Goal: Task Accomplishment & Management: Use online tool/utility

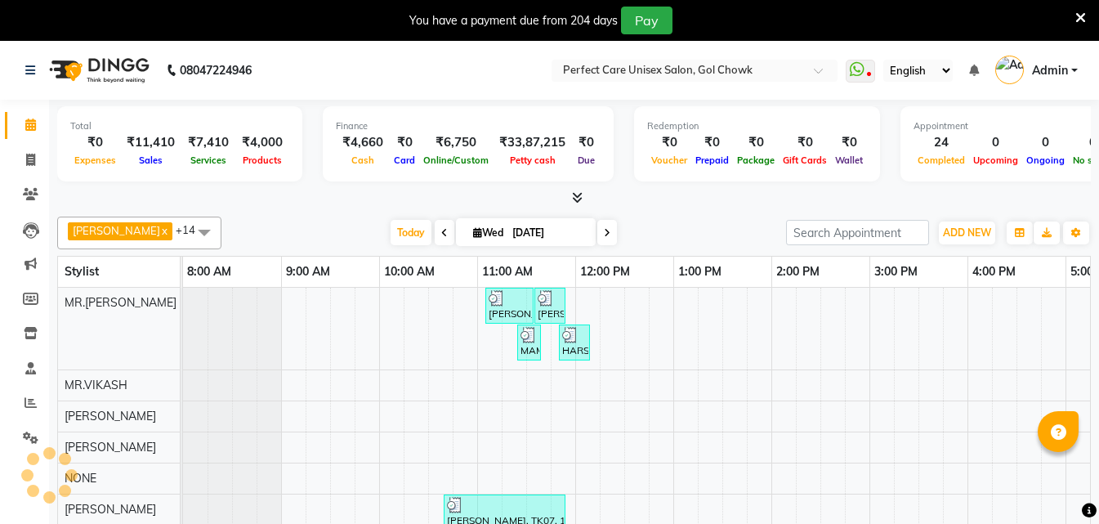
click at [1077, 11] on icon at bounding box center [1081, 18] width 11 height 15
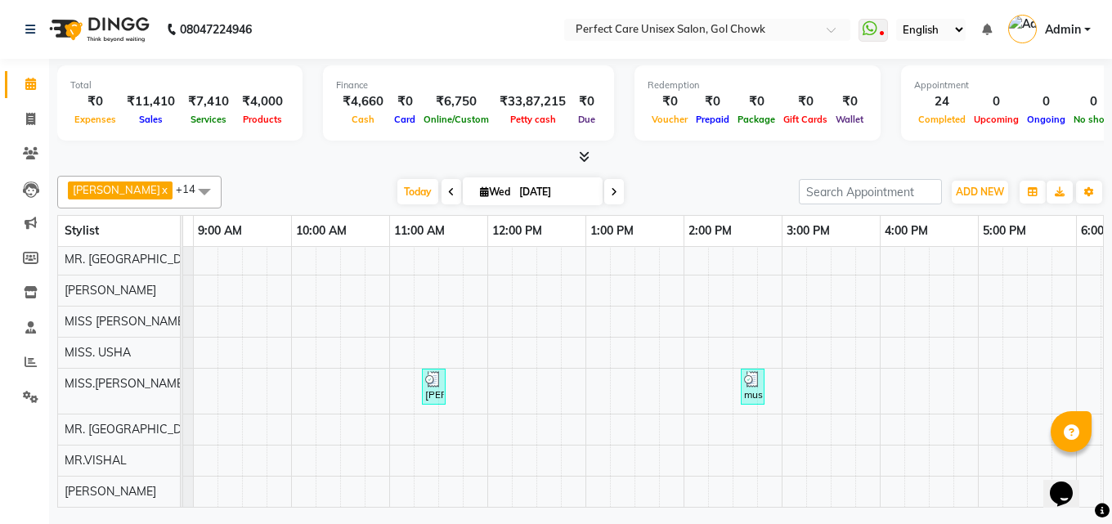
scroll to position [0, 356]
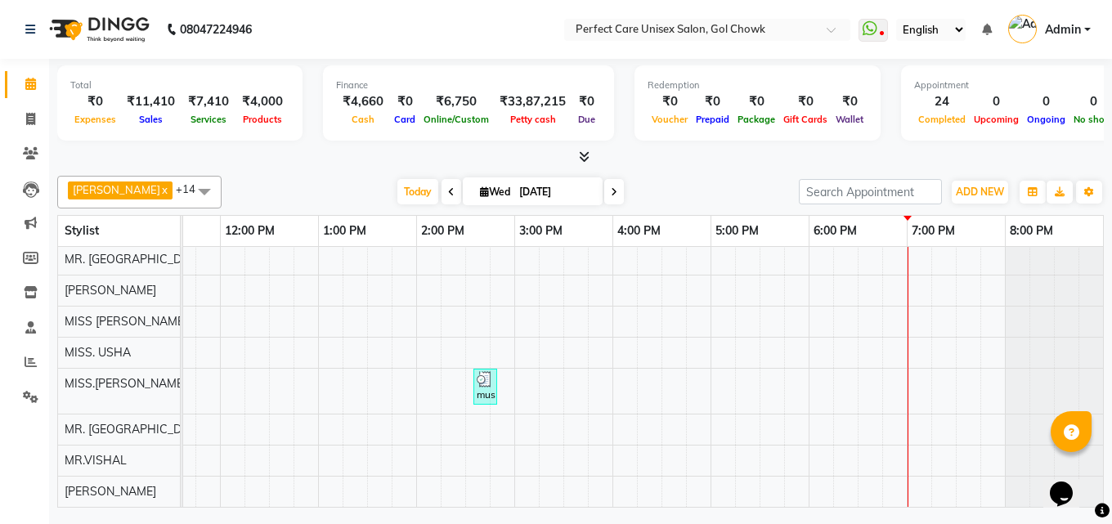
drag, startPoint x: 573, startPoint y: 375, endPoint x: 714, endPoint y: 387, distance: 141.1
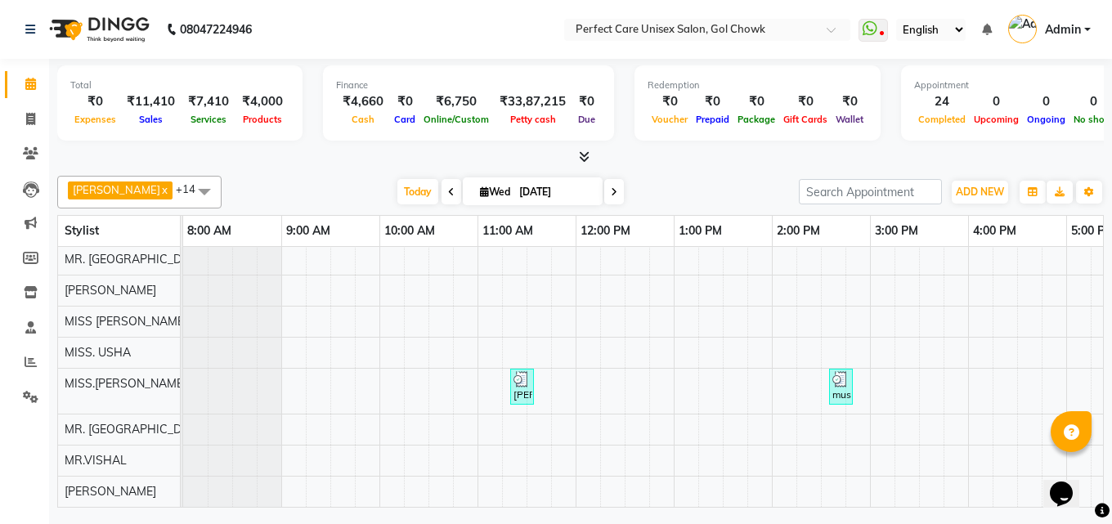
scroll to position [294, 0]
drag, startPoint x: 678, startPoint y: 375, endPoint x: 456, endPoint y: 356, distance: 222.4
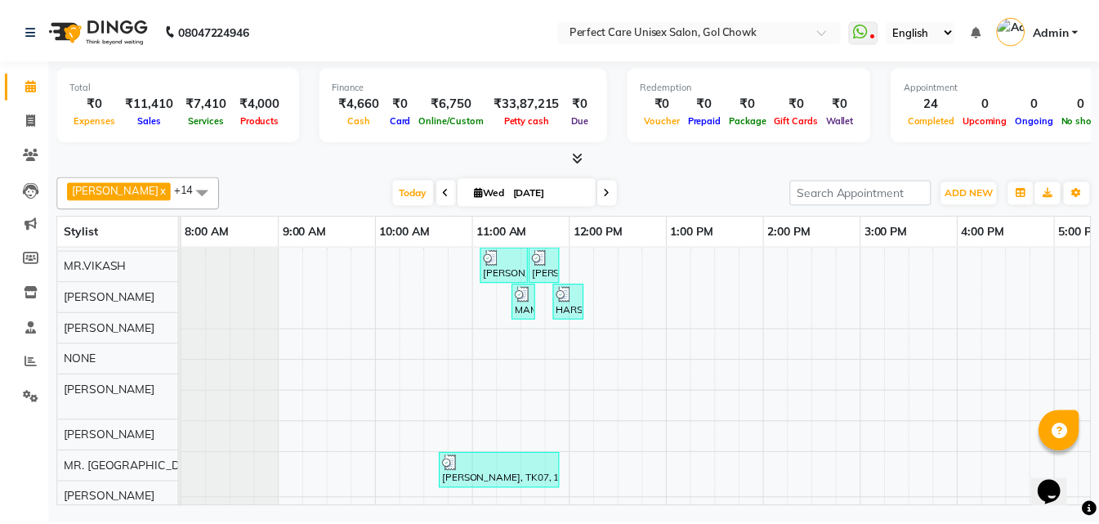
scroll to position [0, 0]
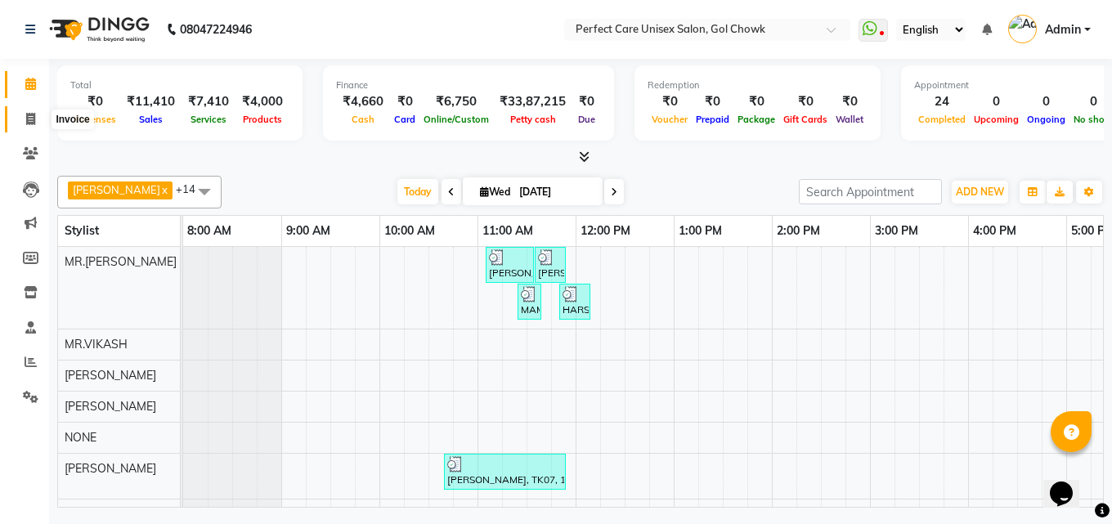
click at [33, 122] on icon at bounding box center [30, 119] width 9 height 12
select select "4751"
select select "service"
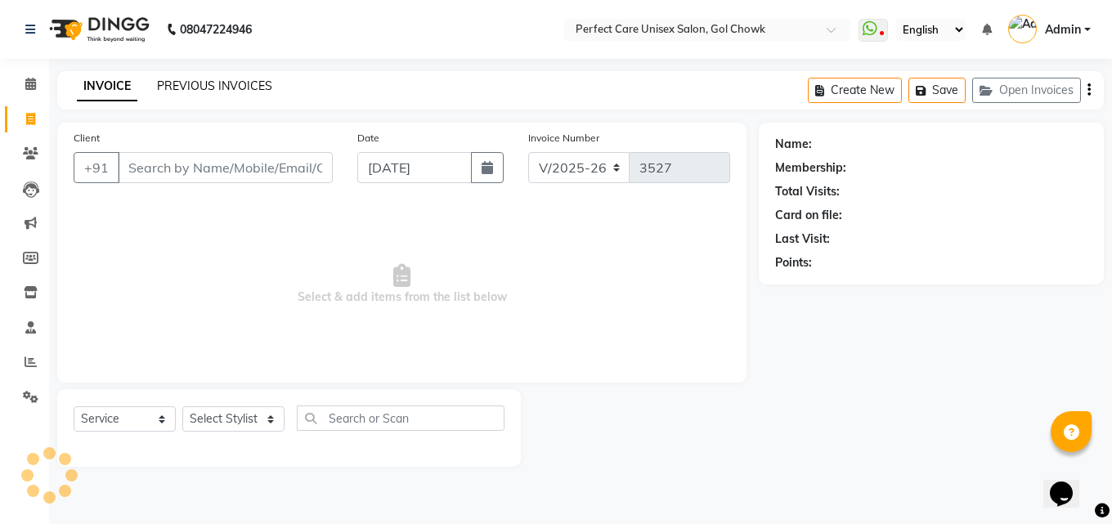
click at [225, 83] on link "PREVIOUS INVOICES" at bounding box center [214, 85] width 115 height 15
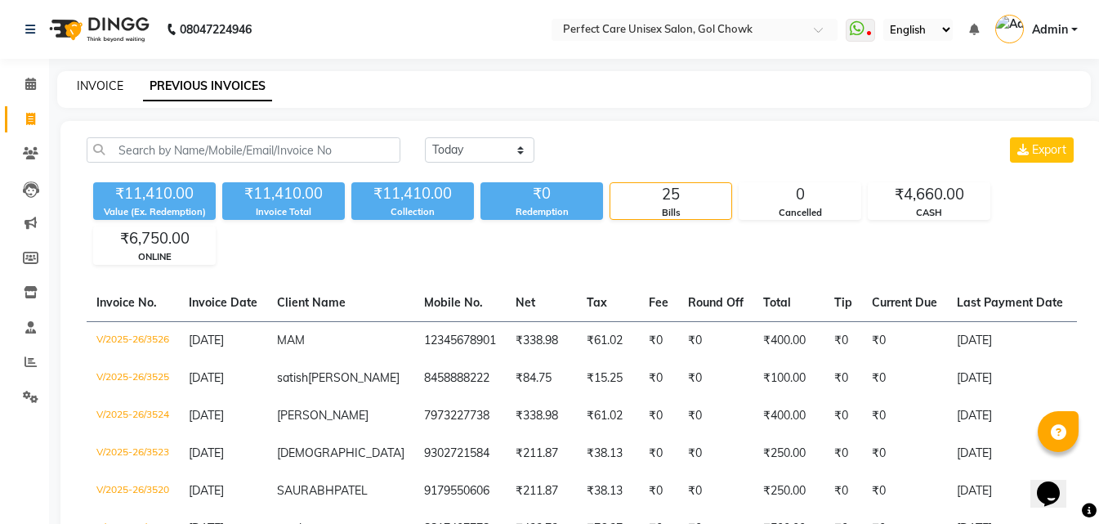
click at [100, 87] on link "INVOICE" at bounding box center [100, 85] width 47 height 15
select select "4751"
select select "service"
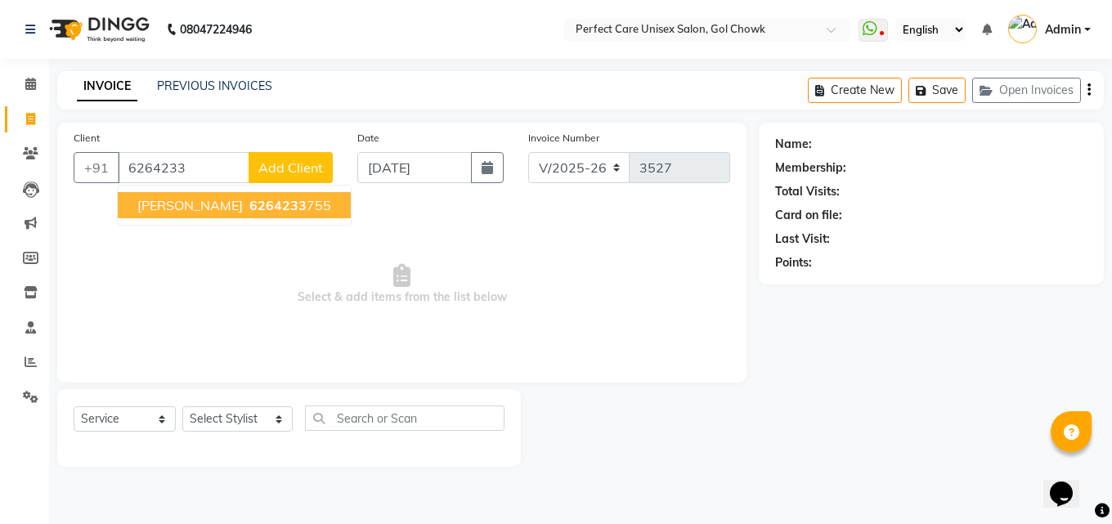
click at [130, 197] on button "[PERSON_NAME] 6264233 755" at bounding box center [234, 205] width 233 height 26
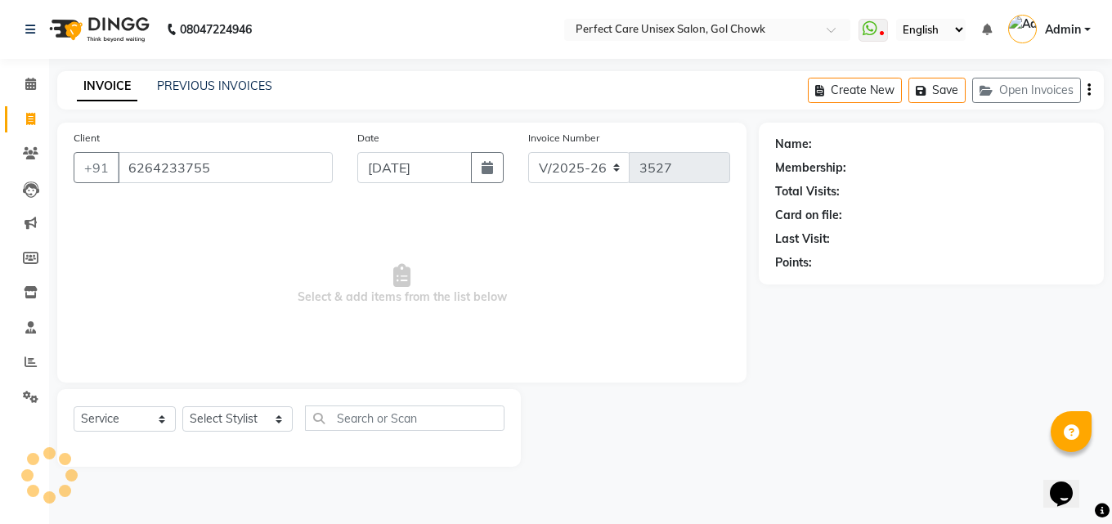
type input "6264233755"
select select "1: Object"
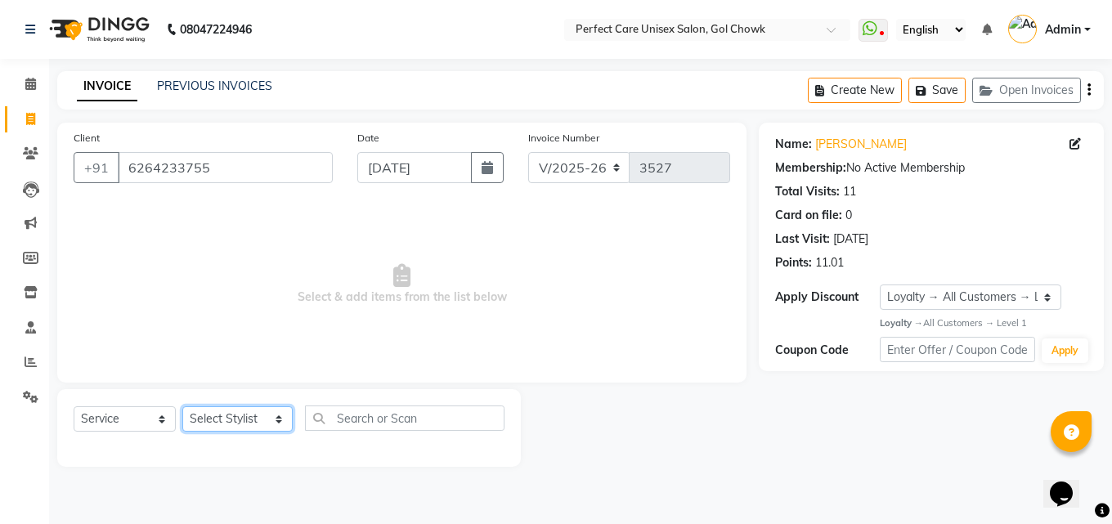
click at [203, 419] on select "Select Stylist [PERSON_NAME] MISS [PERSON_NAME] MISS [PERSON_NAME] MISS [PERSON…" at bounding box center [237, 418] width 110 height 25
select select "67638"
click at [182, 406] on select "Select Stylist [PERSON_NAME] MISS [PERSON_NAME] MISS [PERSON_NAME] MISS [PERSON…" at bounding box center [237, 418] width 110 height 25
click at [248, 280] on span "Select & add items from the list below" at bounding box center [402, 284] width 656 height 163
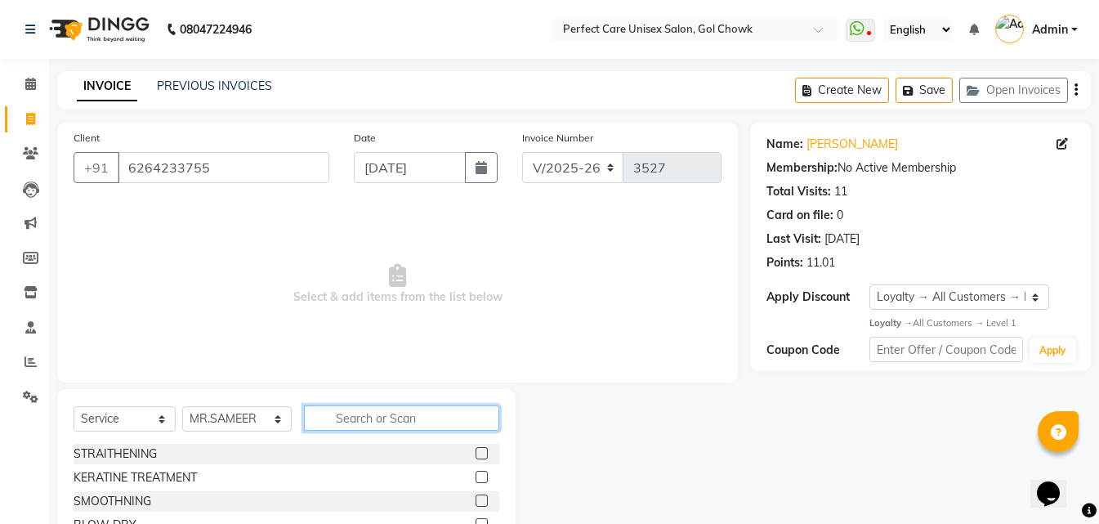
click at [334, 410] on input "text" at bounding box center [401, 417] width 195 height 25
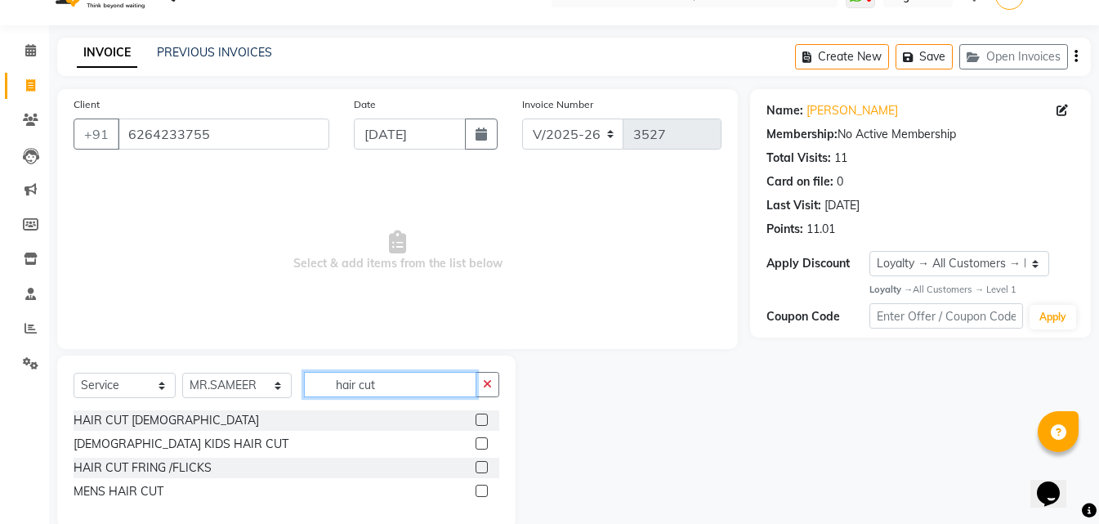
scroll to position [62, 0]
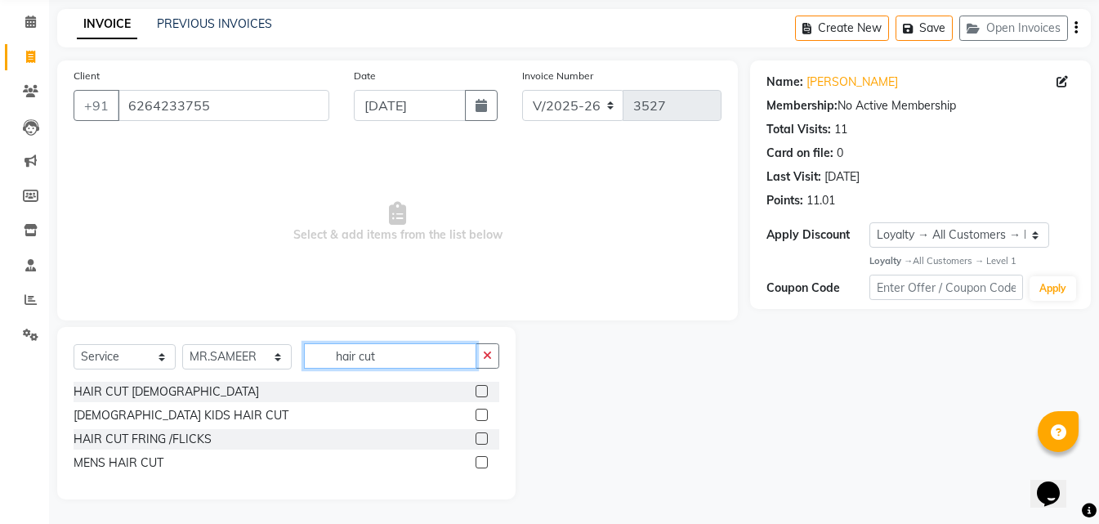
type input "hair cut"
click at [478, 459] on label at bounding box center [482, 462] width 12 height 12
click at [478, 459] on input "checkbox" at bounding box center [481, 463] width 11 height 11
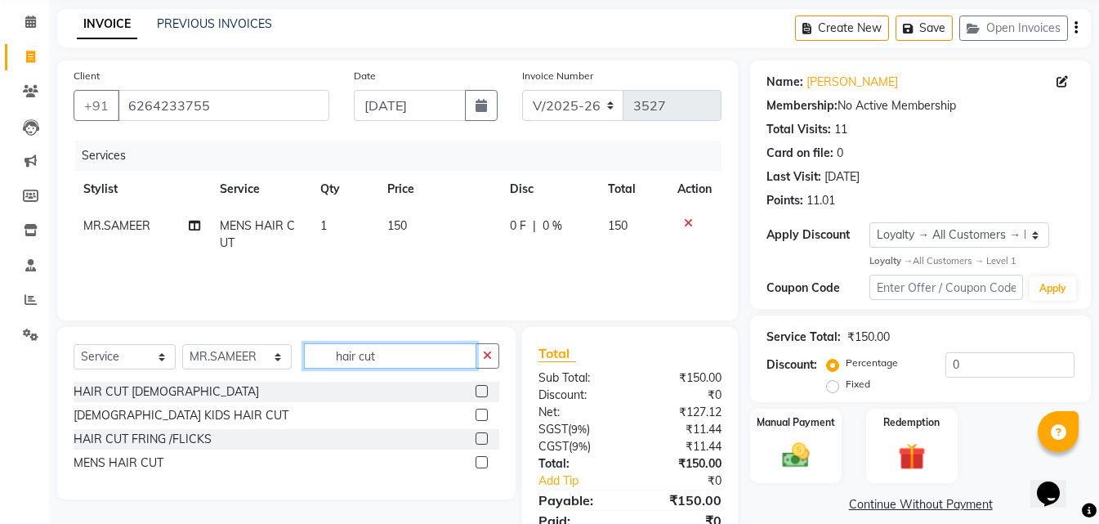
checkbox input "false"
drag, startPoint x: 425, startPoint y: 360, endPoint x: 305, endPoint y: 361, distance: 120.2
click at [305, 361] on input "hair cut" at bounding box center [390, 355] width 172 height 25
type input "beard"
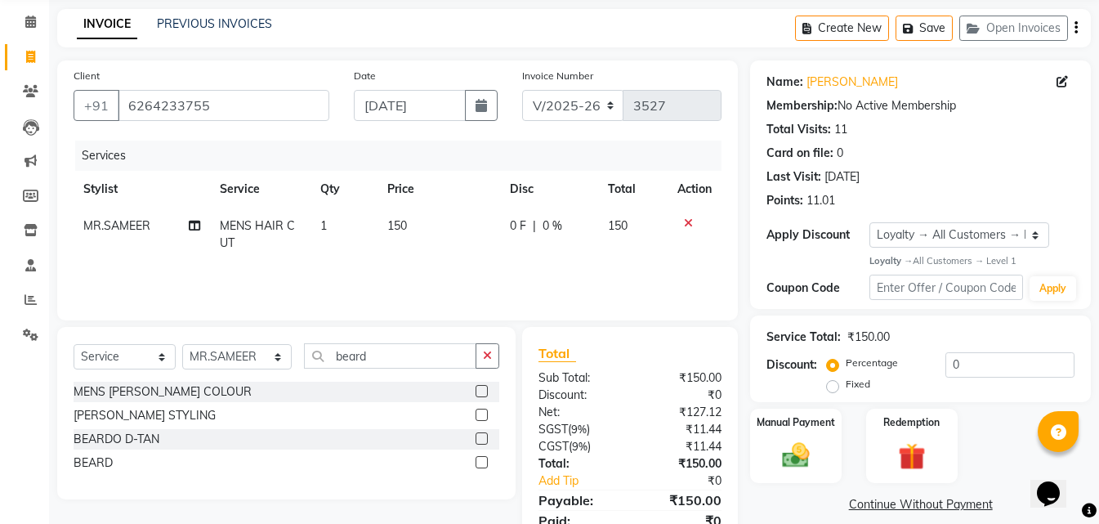
click at [482, 462] on label at bounding box center [482, 462] width 12 height 12
click at [482, 462] on input "checkbox" at bounding box center [481, 463] width 11 height 11
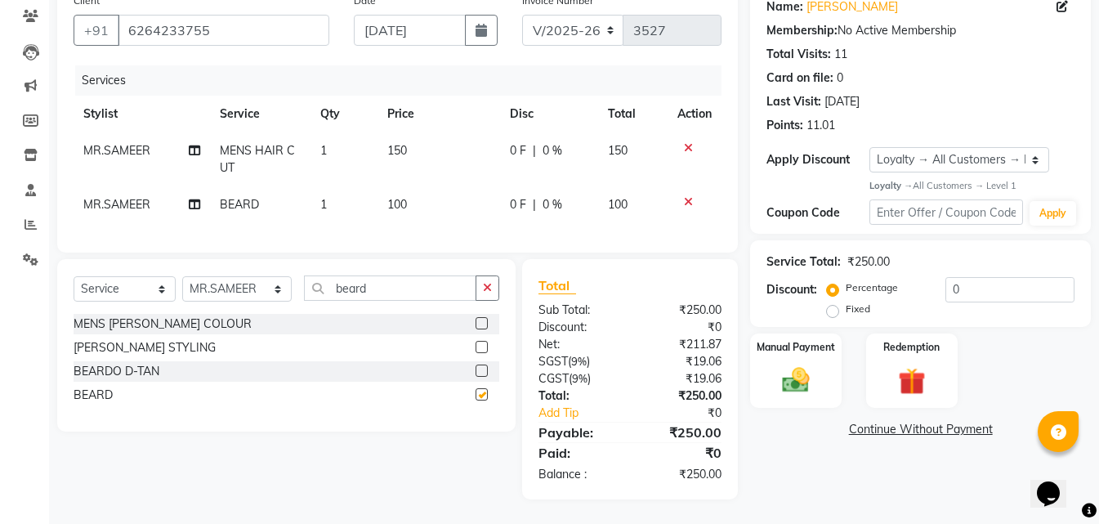
checkbox input "false"
click at [787, 342] on label "Manual Payment" at bounding box center [796, 347] width 82 height 16
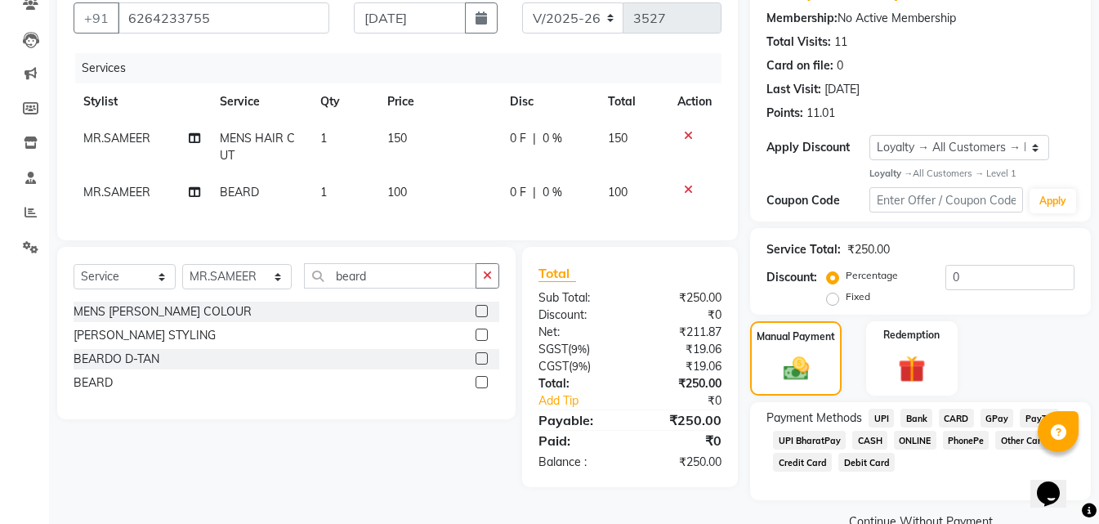
click at [914, 442] on span "ONLINE" at bounding box center [915, 440] width 43 height 19
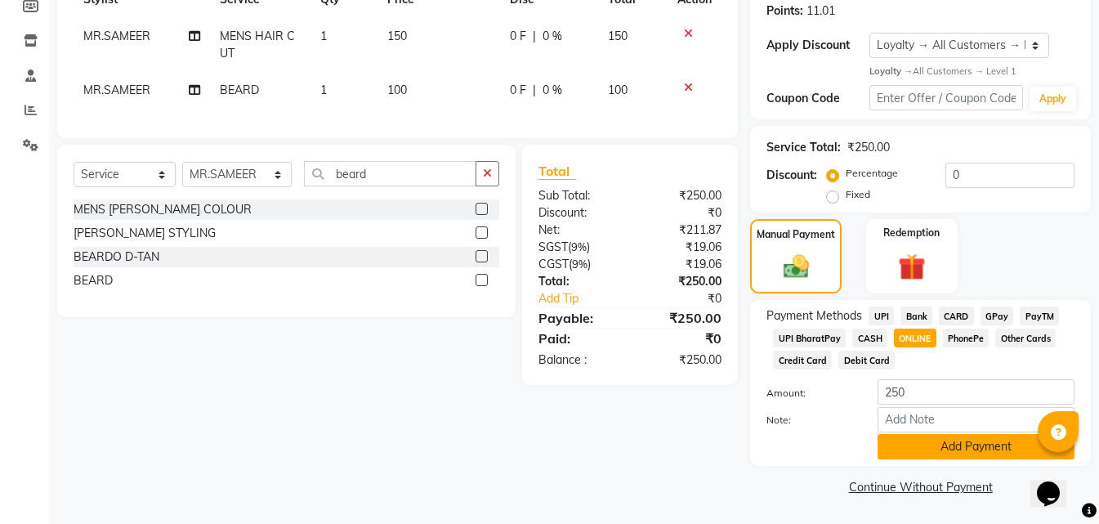
click at [929, 451] on button "Add Payment" at bounding box center [976, 446] width 197 height 25
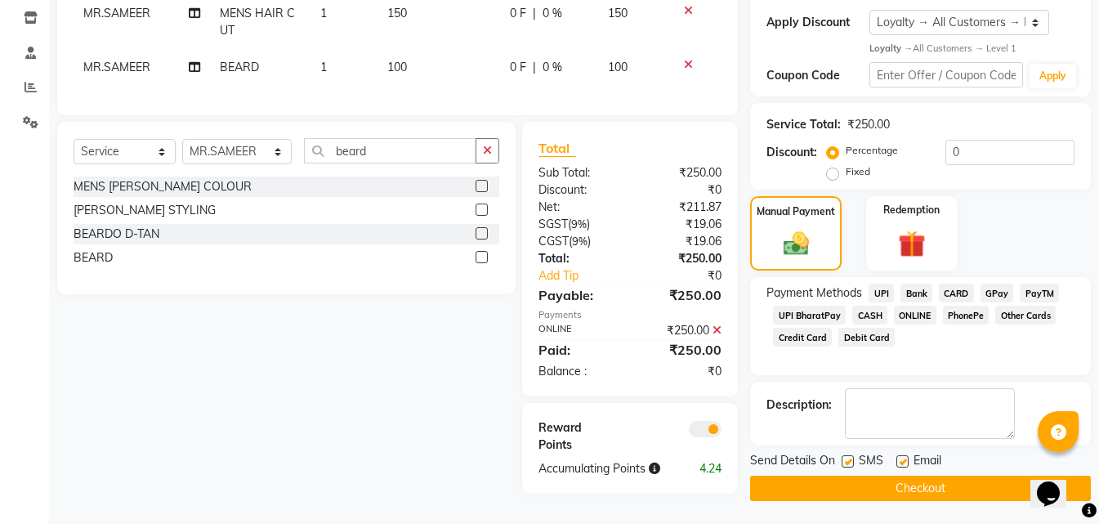
scroll to position [281, 0]
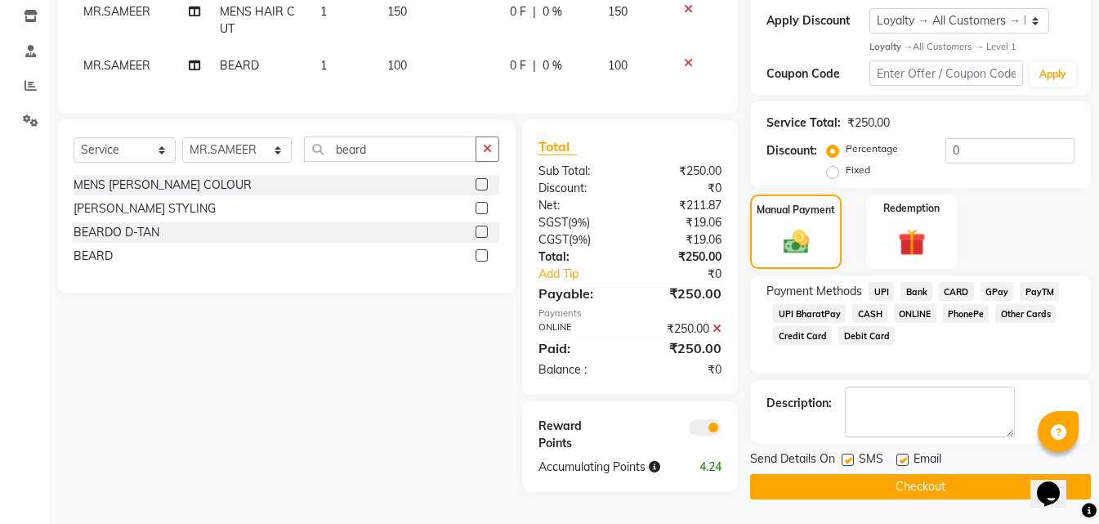
click at [886, 479] on button "Checkout" at bounding box center [920, 486] width 341 height 25
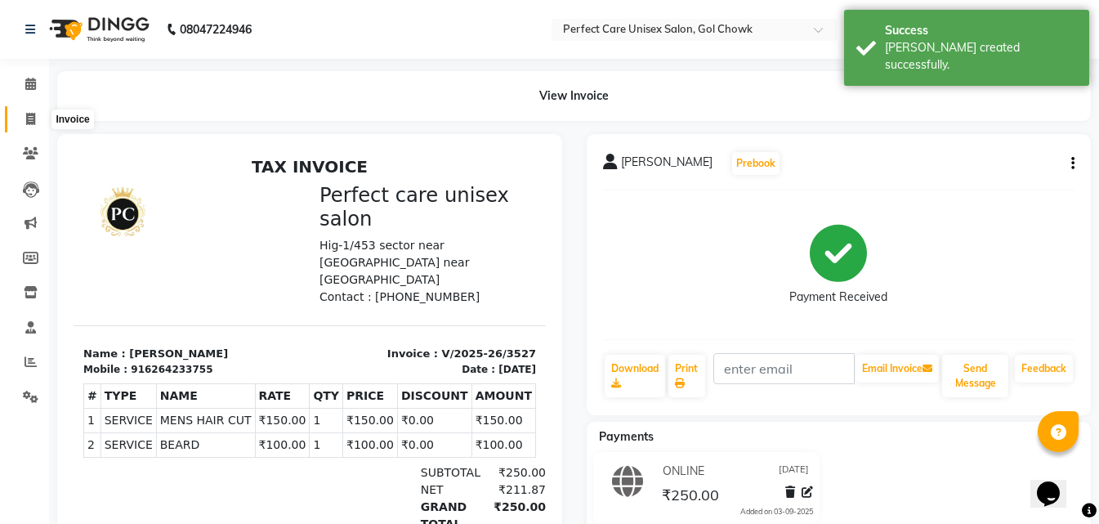
click at [26, 120] on icon at bounding box center [30, 119] width 9 height 12
select select "service"
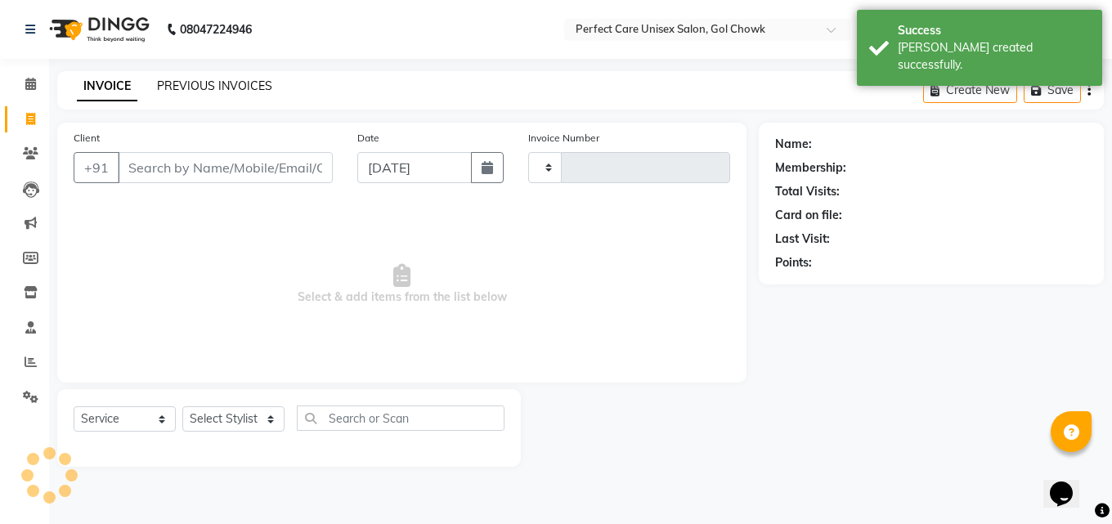
type input "3528"
select select "4751"
click at [189, 80] on link "PREVIOUS INVOICES" at bounding box center [214, 85] width 115 height 15
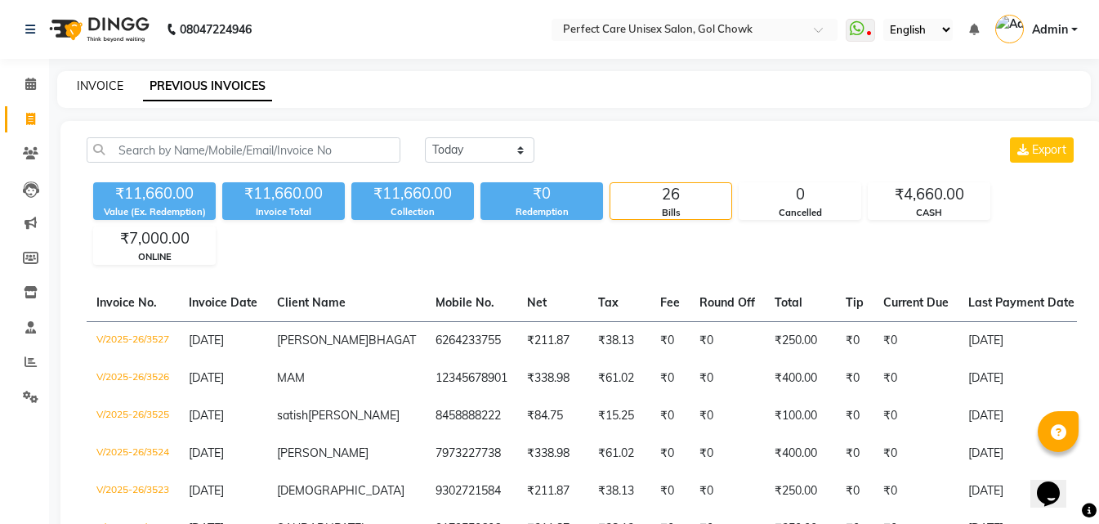
click at [108, 86] on link "INVOICE" at bounding box center [100, 85] width 47 height 15
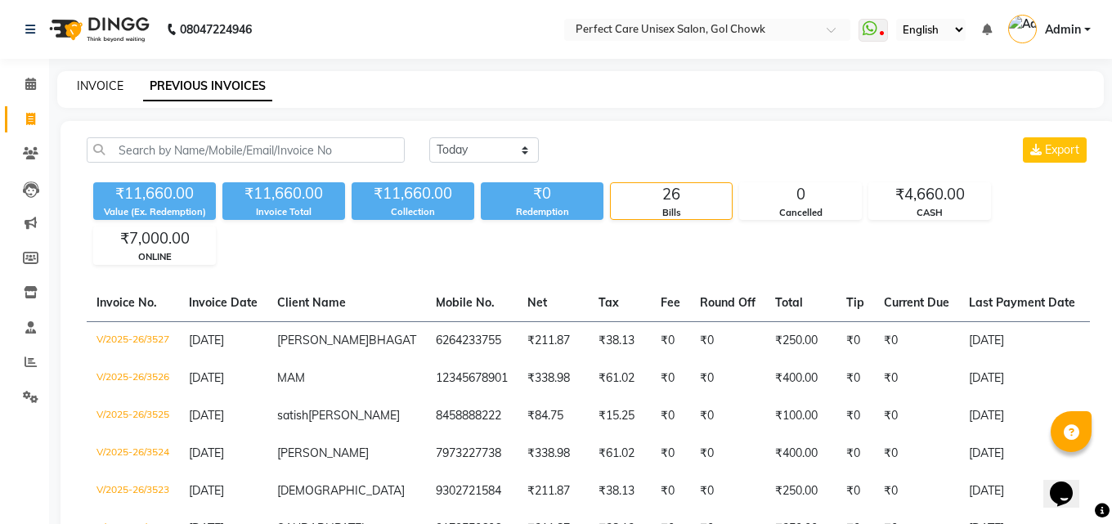
select select "4751"
select select "service"
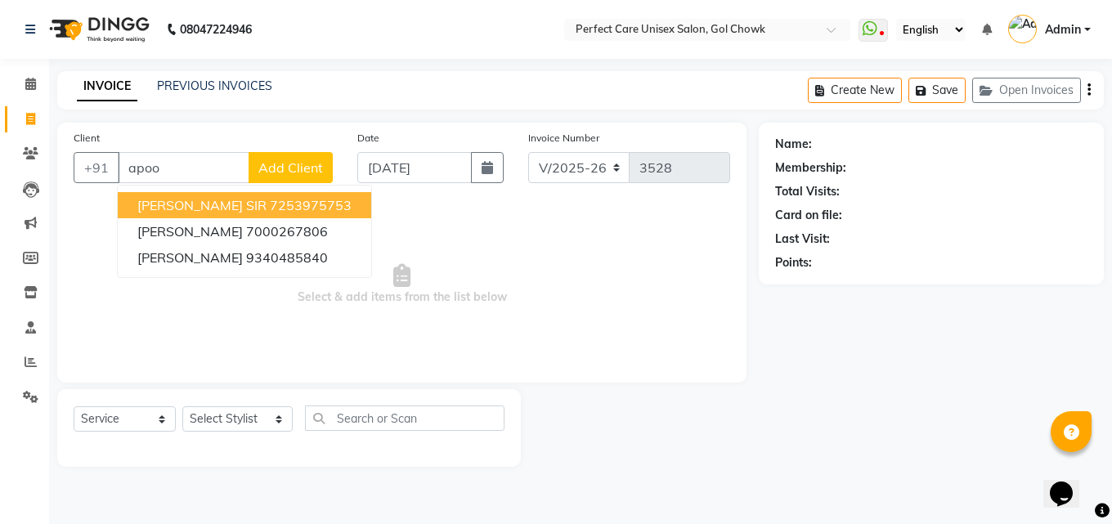
click at [270, 213] on ngb-highlight "7253975753" at bounding box center [311, 205] width 82 height 16
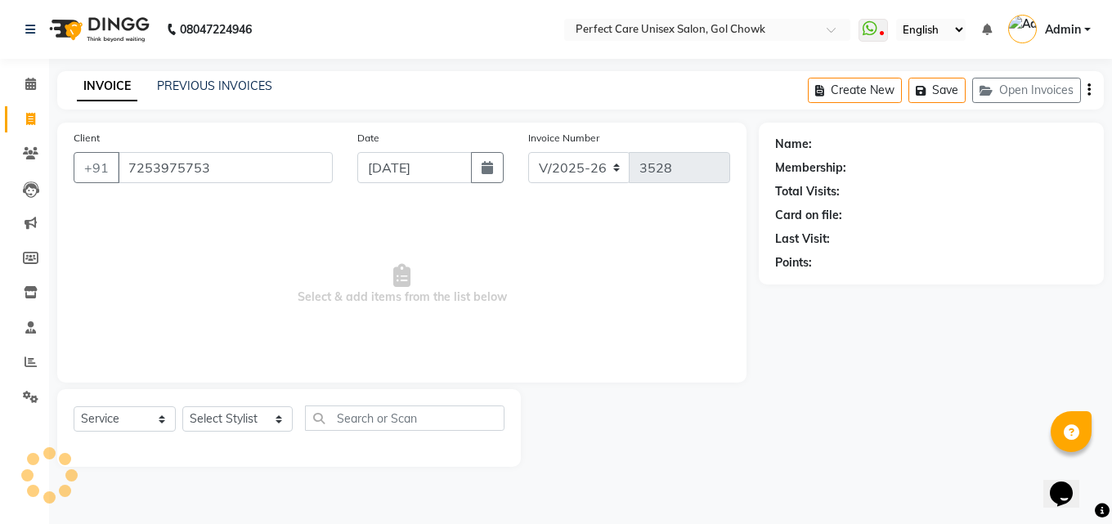
type input "7253975753"
select select "1: Object"
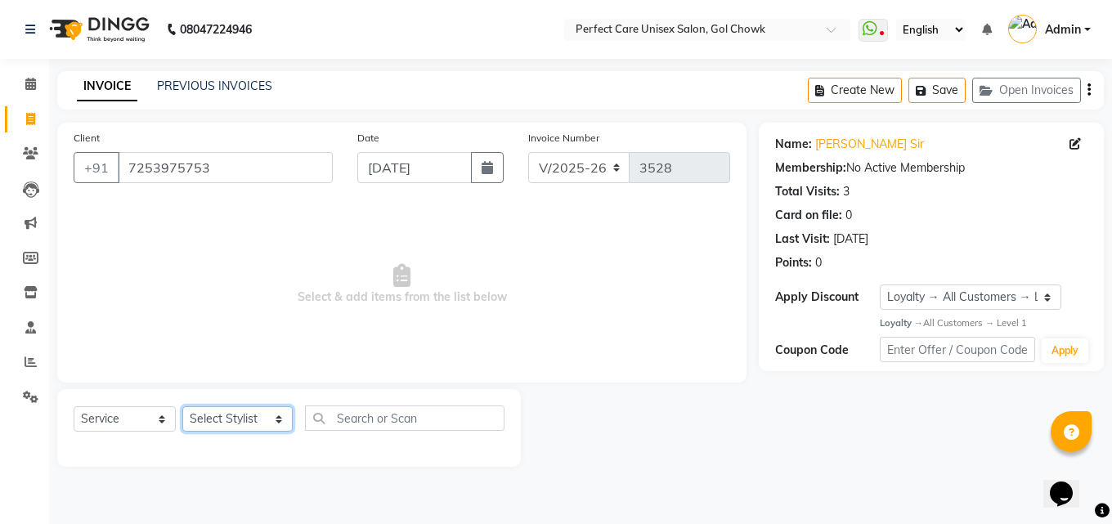
click at [249, 414] on select "Select Stylist [PERSON_NAME] MISS [PERSON_NAME] MISS [PERSON_NAME] MISS [PERSON…" at bounding box center [237, 418] width 110 height 25
click at [249, 418] on select "Select Stylist [PERSON_NAME] MISS [PERSON_NAME] MISS [PERSON_NAME] MISS [PERSON…" at bounding box center [237, 418] width 110 height 25
select select "86125"
click at [182, 406] on select "Select Stylist [PERSON_NAME] MISS [PERSON_NAME] MISS [PERSON_NAME] MISS [PERSON…" at bounding box center [237, 418] width 110 height 25
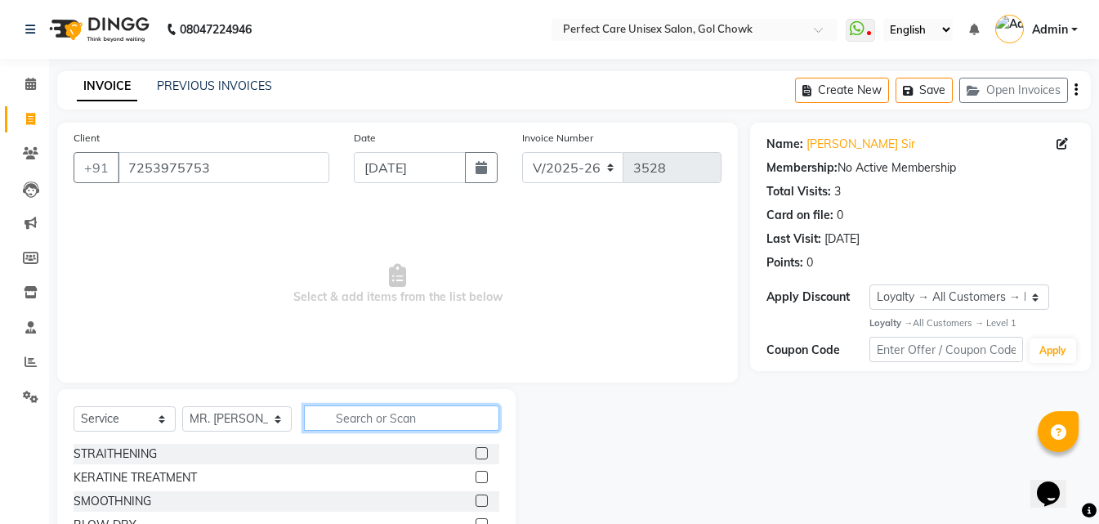
click at [351, 417] on input "text" at bounding box center [401, 417] width 195 height 25
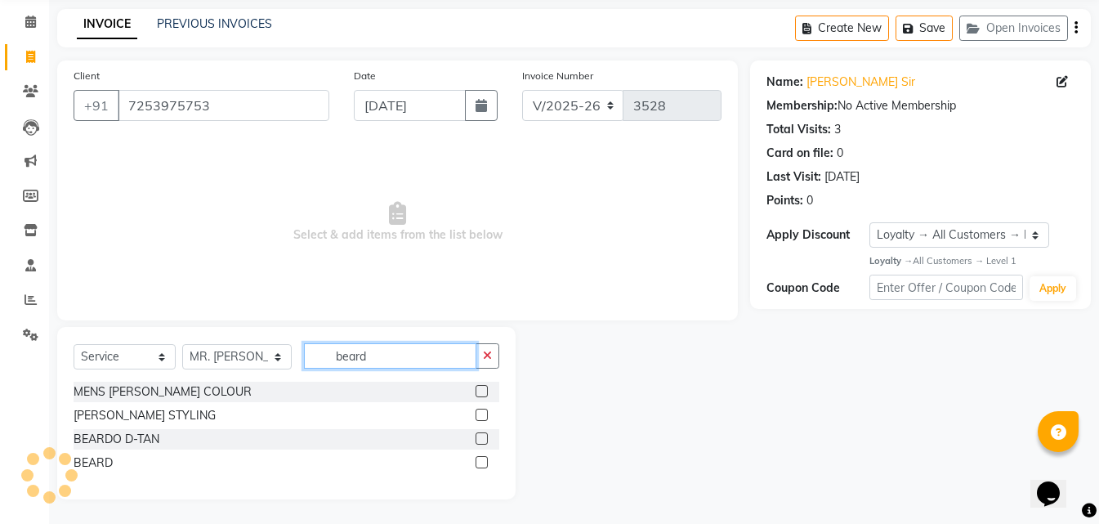
type input "beard"
click at [478, 460] on label at bounding box center [482, 462] width 12 height 12
click at [478, 460] on input "checkbox" at bounding box center [481, 463] width 11 height 11
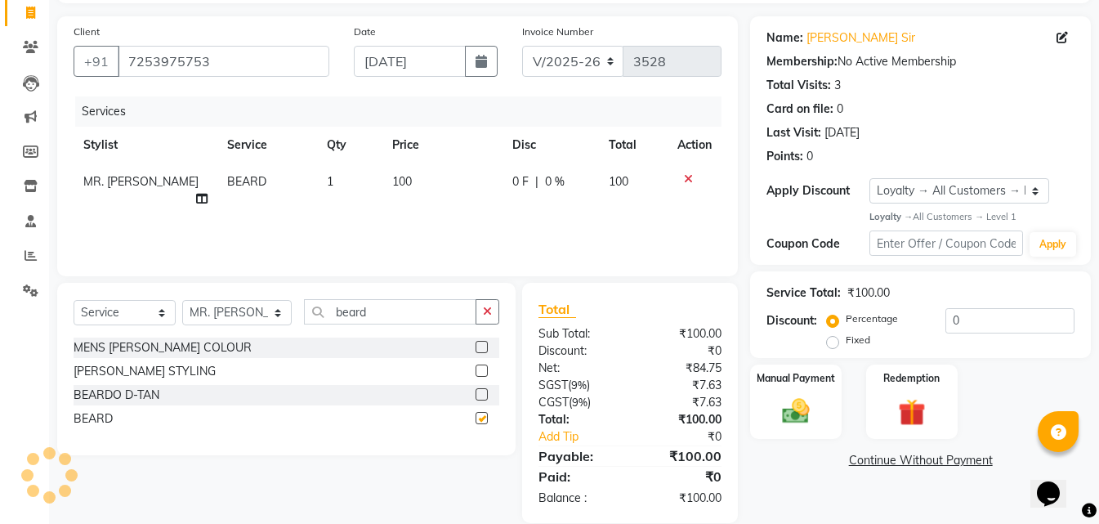
scroll to position [130, 0]
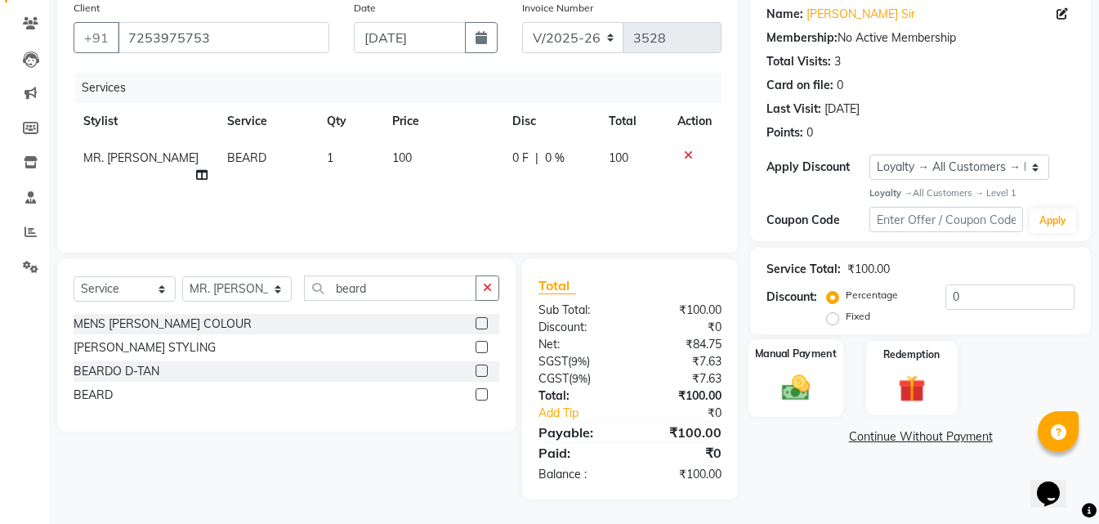
checkbox input "false"
click at [804, 377] on img at bounding box center [796, 388] width 46 height 33
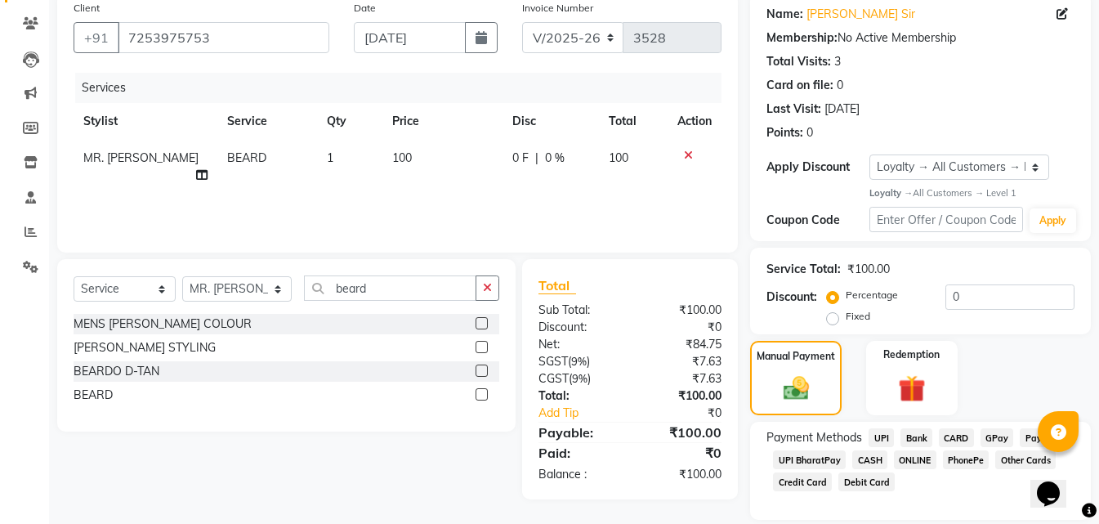
click at [922, 456] on span "ONLINE" at bounding box center [915, 459] width 43 height 19
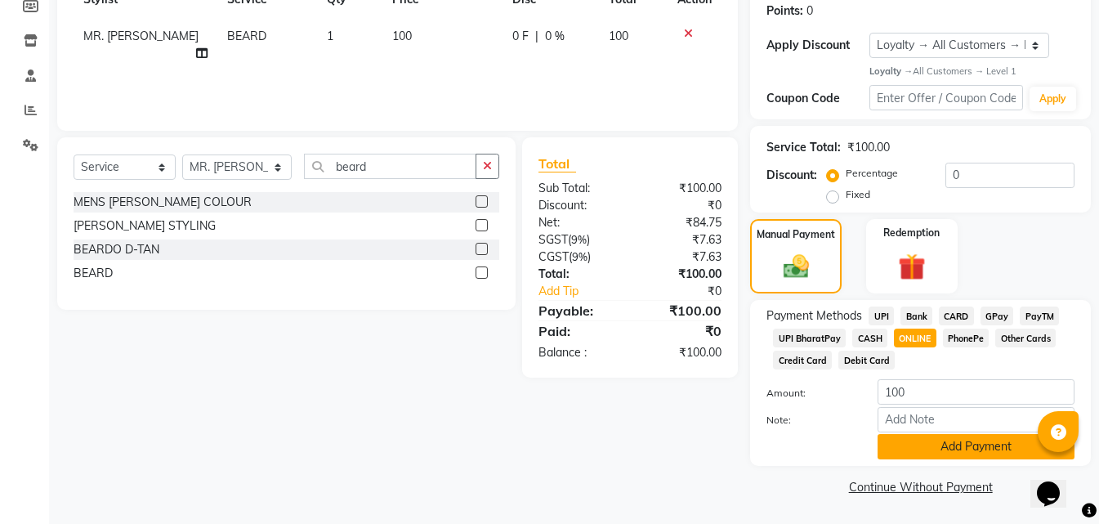
click at [920, 454] on button "Add Payment" at bounding box center [976, 446] width 197 height 25
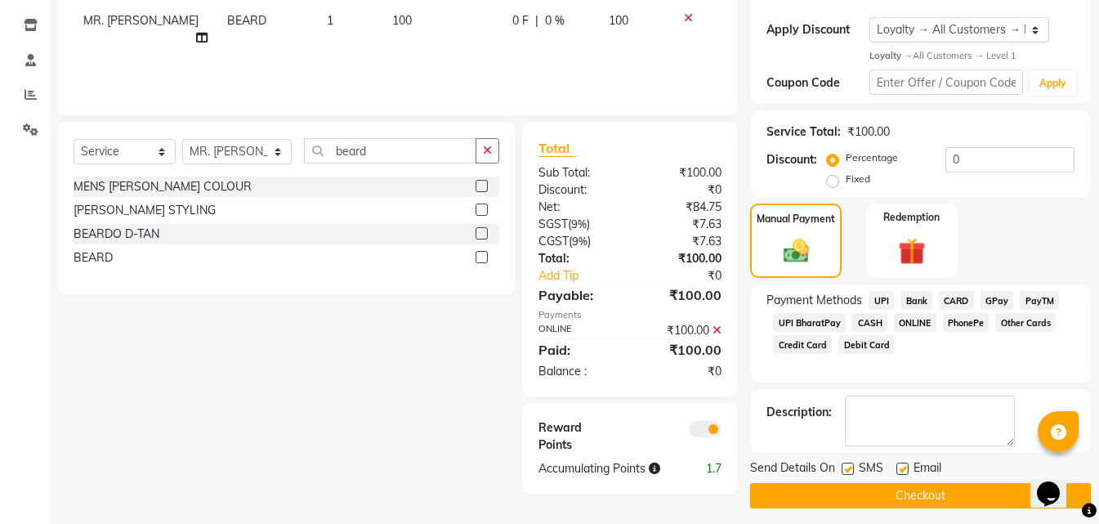
scroll to position [276, 0]
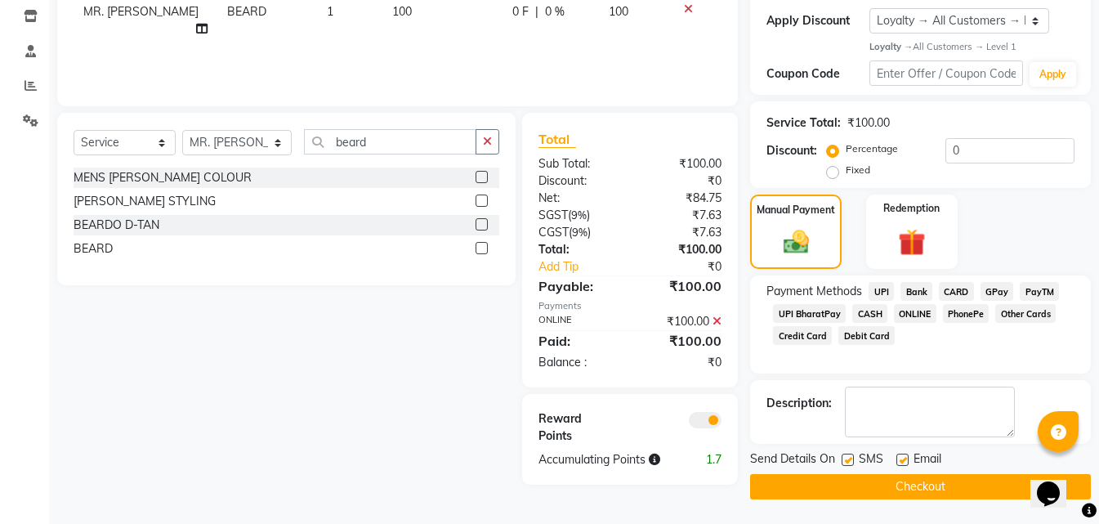
click at [793, 492] on button "Checkout" at bounding box center [920, 486] width 341 height 25
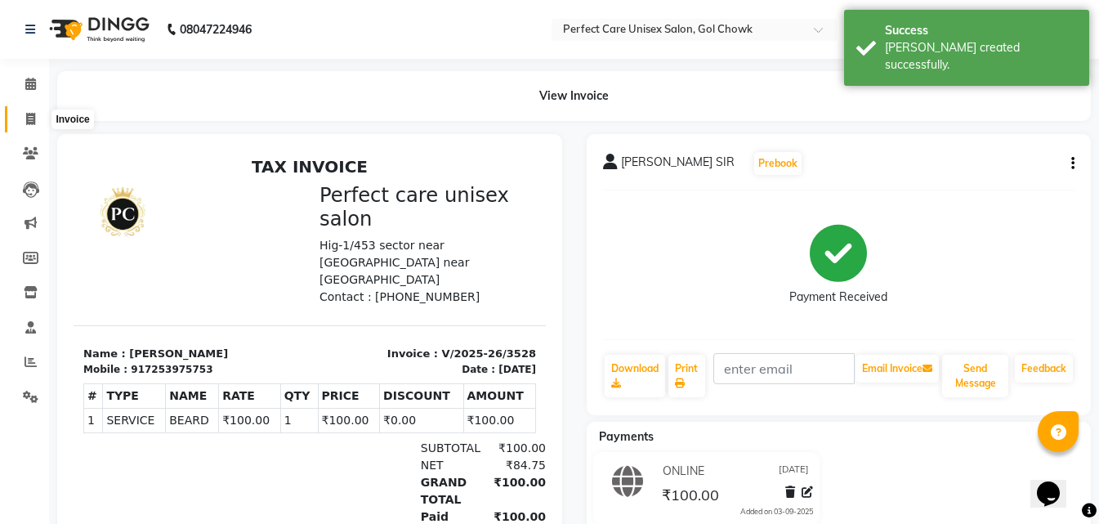
click at [27, 120] on icon at bounding box center [30, 119] width 9 height 12
select select "service"
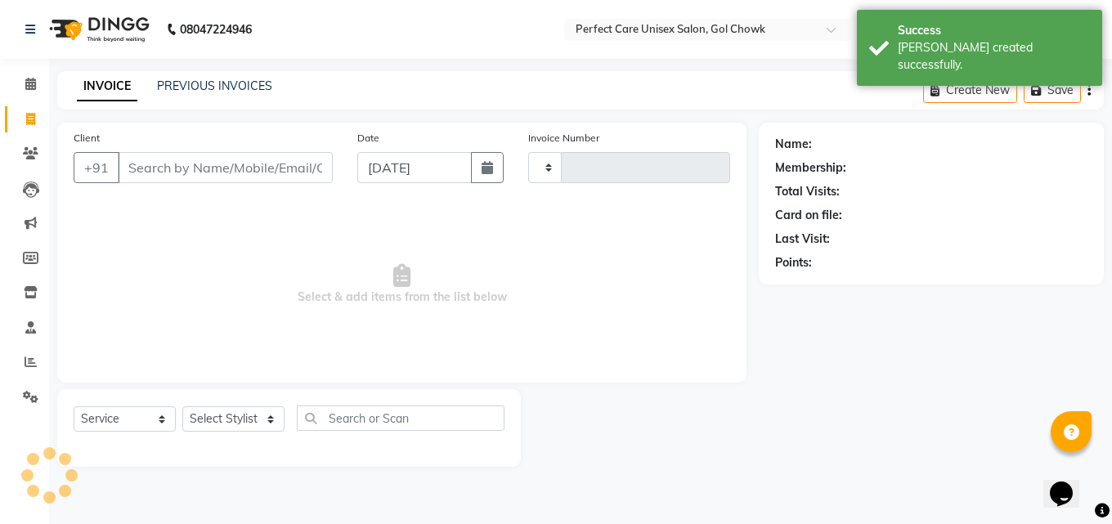
type input "3529"
select select "4751"
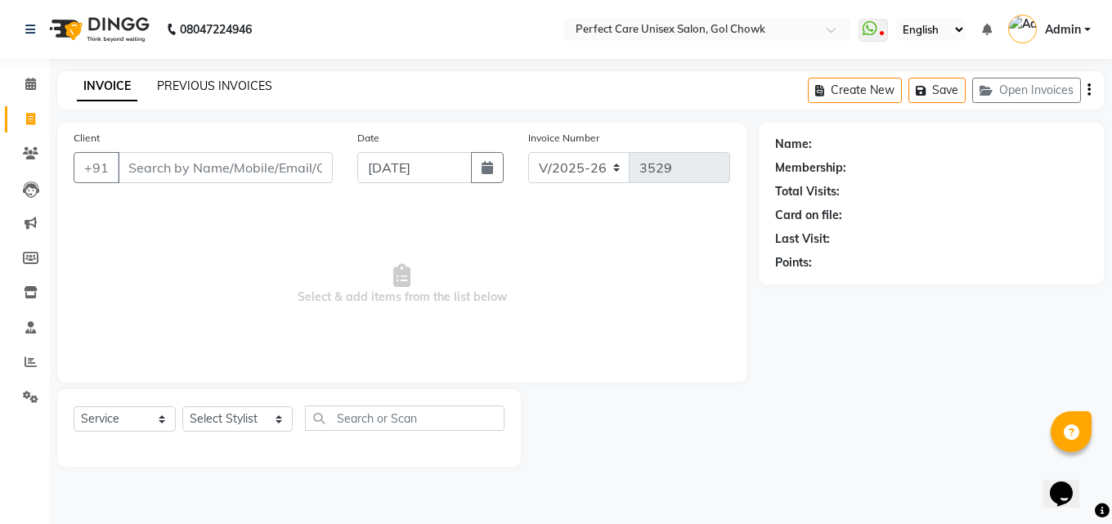
click at [237, 85] on link "PREVIOUS INVOICES" at bounding box center [214, 85] width 115 height 15
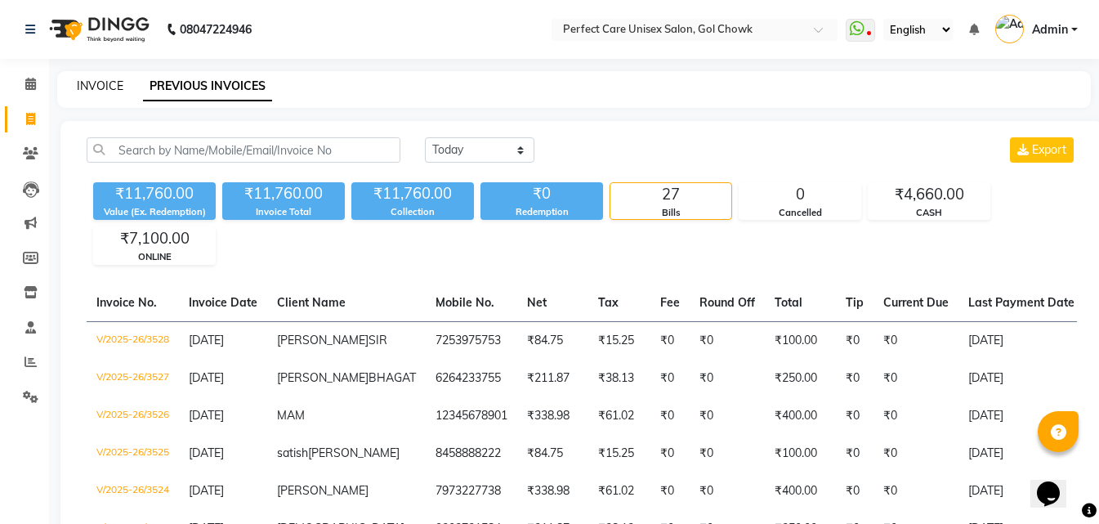
click at [106, 88] on link "INVOICE" at bounding box center [100, 85] width 47 height 15
select select "service"
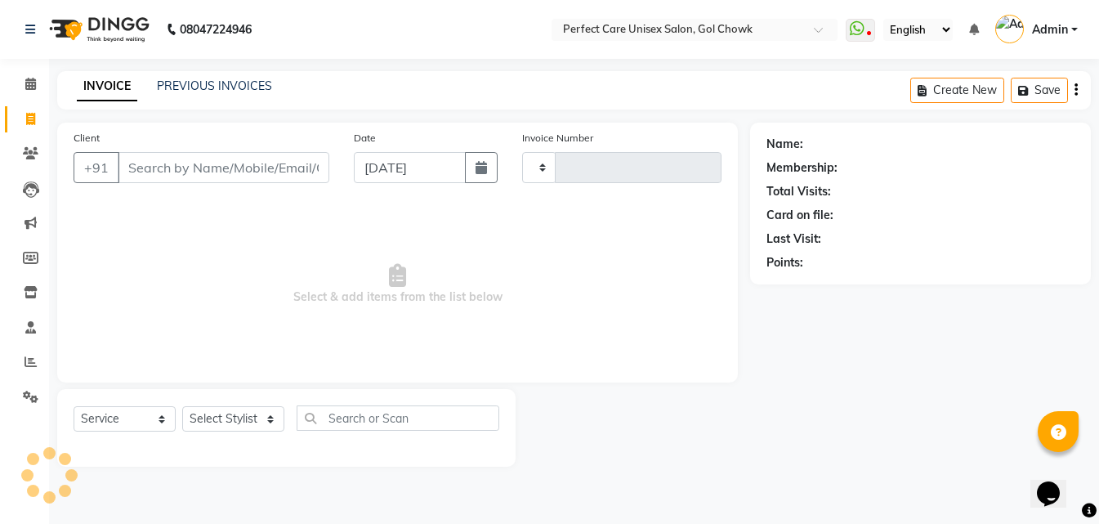
type input "3529"
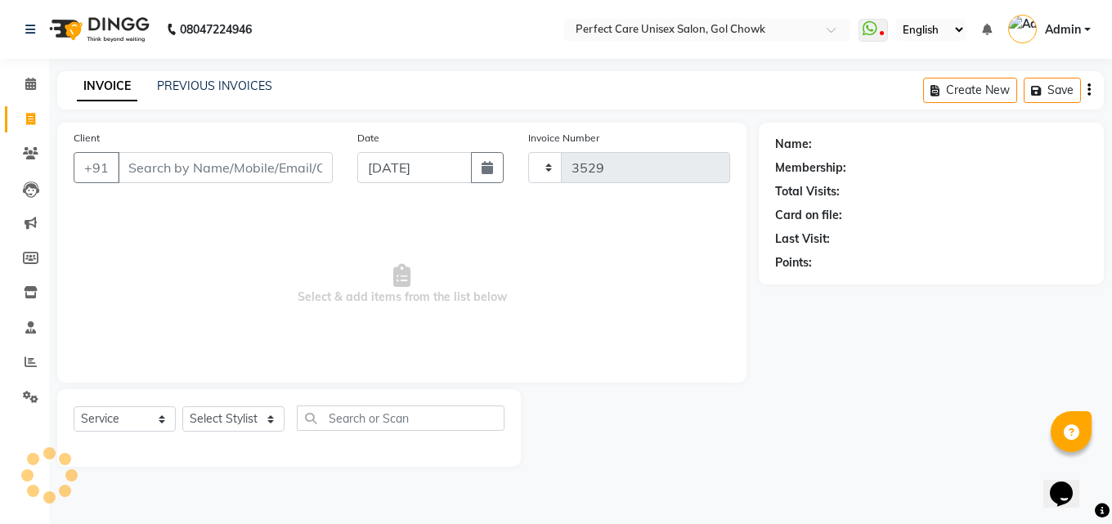
select select "4751"
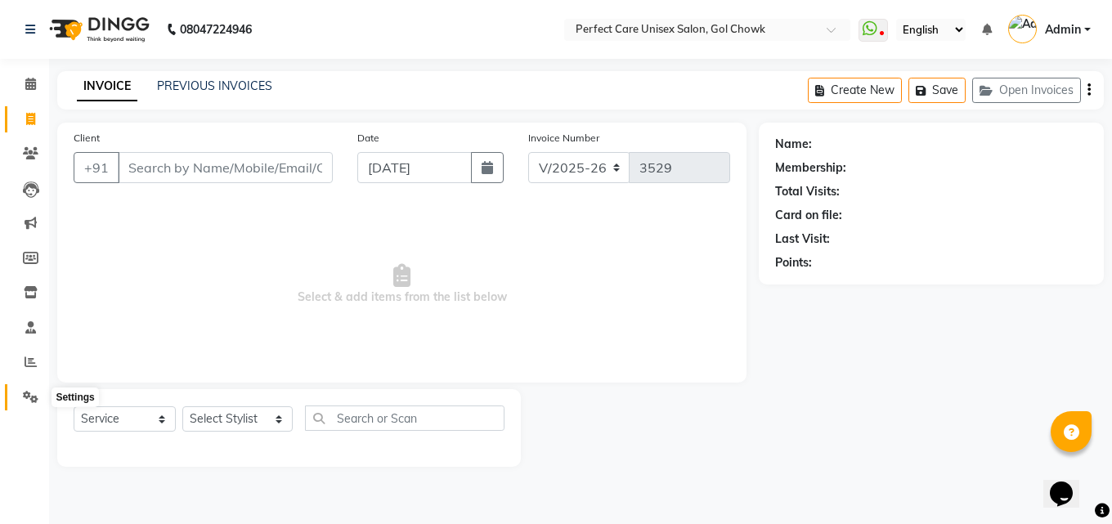
click at [29, 394] on icon at bounding box center [31, 397] width 16 height 12
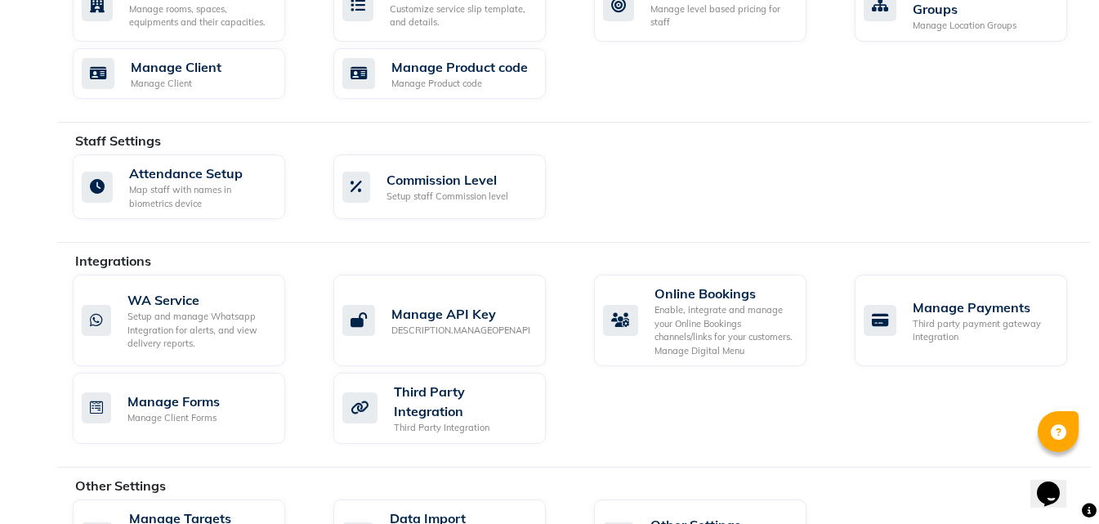
scroll to position [879, 0]
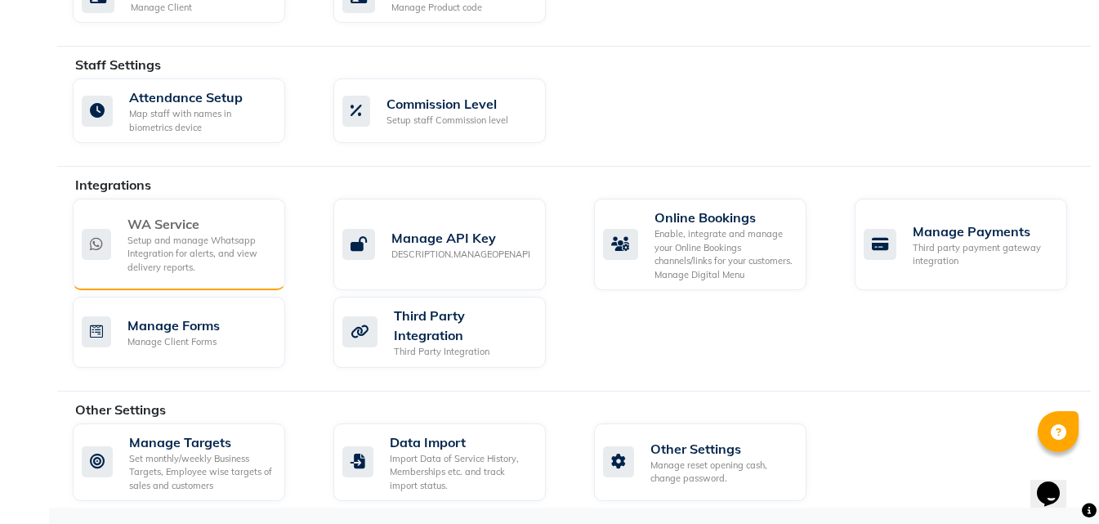
click at [208, 271] on div "Setup and manage Whatsapp Integration for alerts, and view delivery reports." at bounding box center [200, 254] width 145 height 41
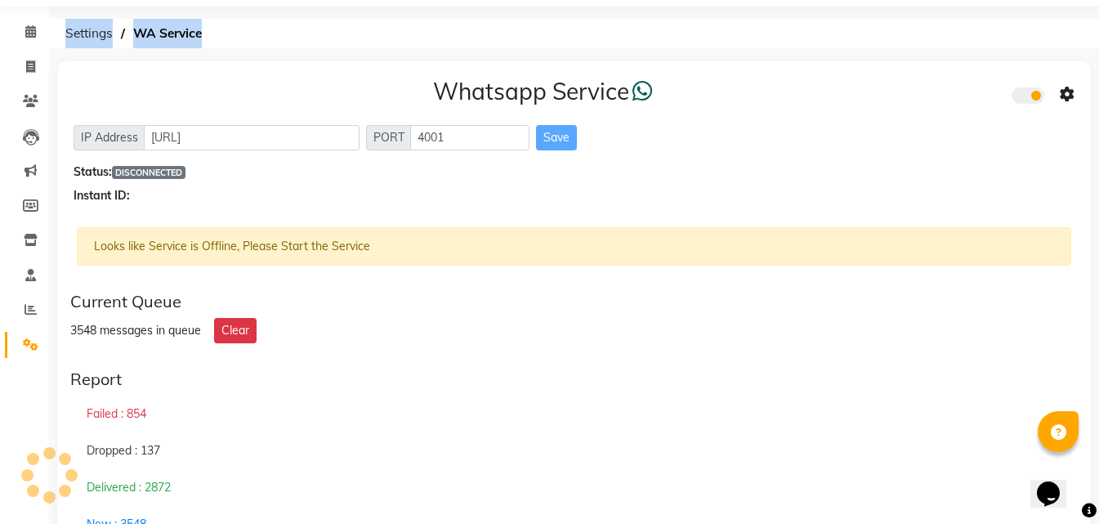
scroll to position [109, 0]
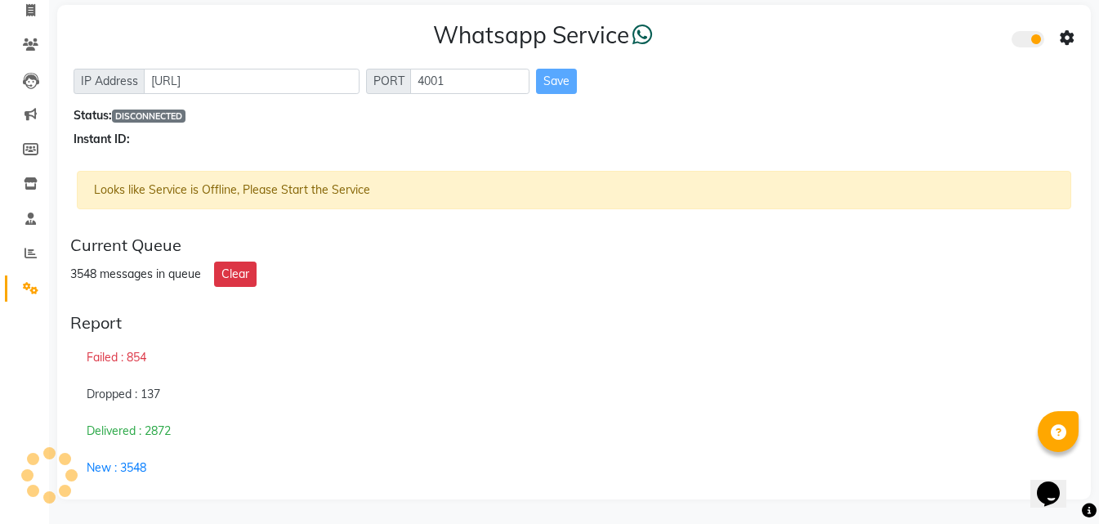
click at [387, 316] on div "Report" at bounding box center [574, 323] width 1008 height 20
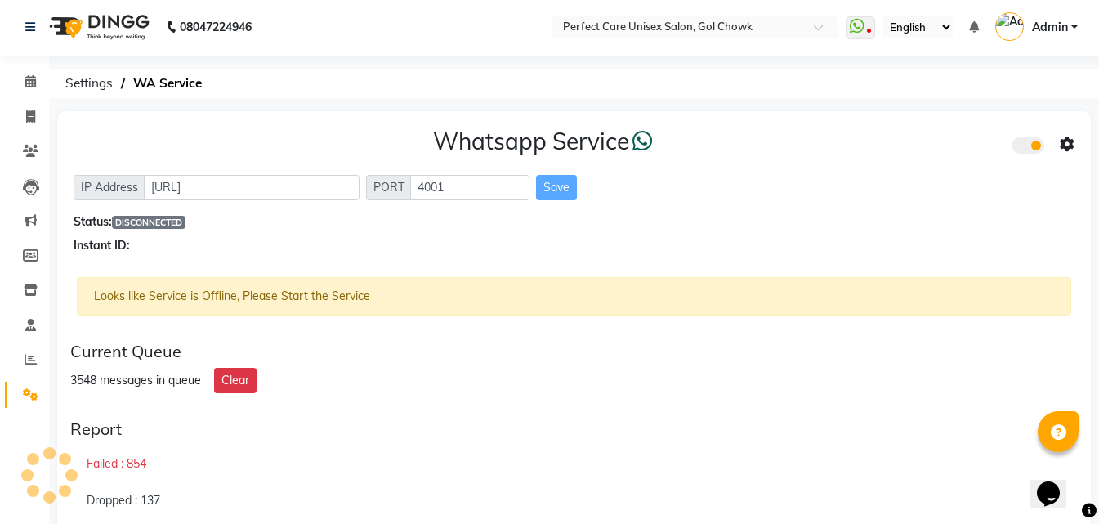
scroll to position [0, 0]
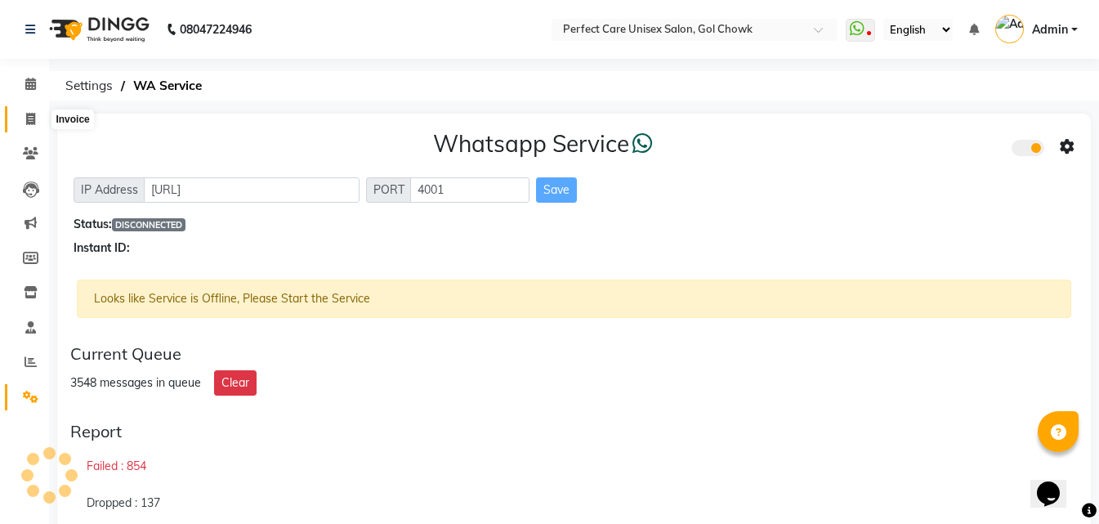
click at [26, 115] on icon at bounding box center [30, 119] width 9 height 12
select select "service"
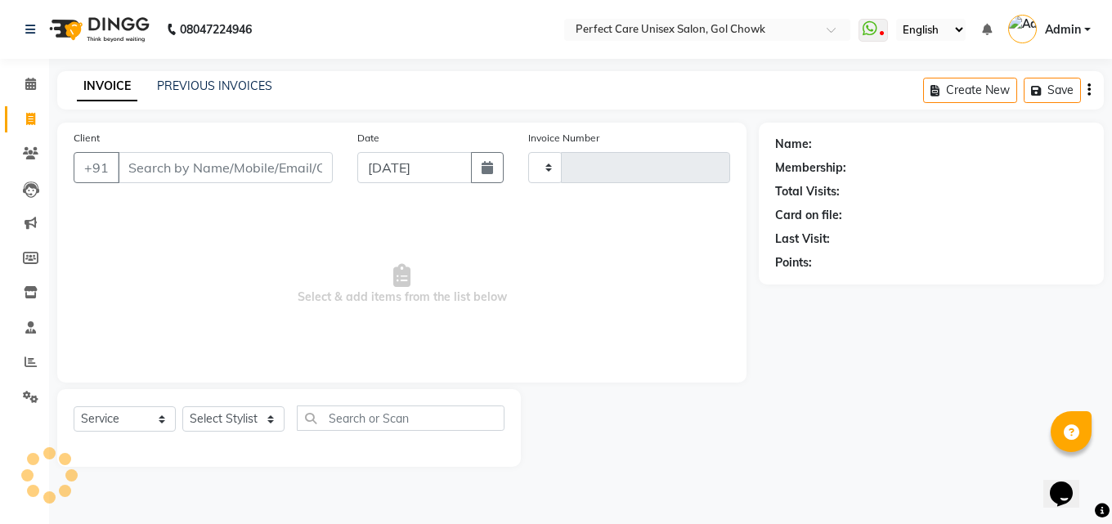
type input "3529"
select select "4751"
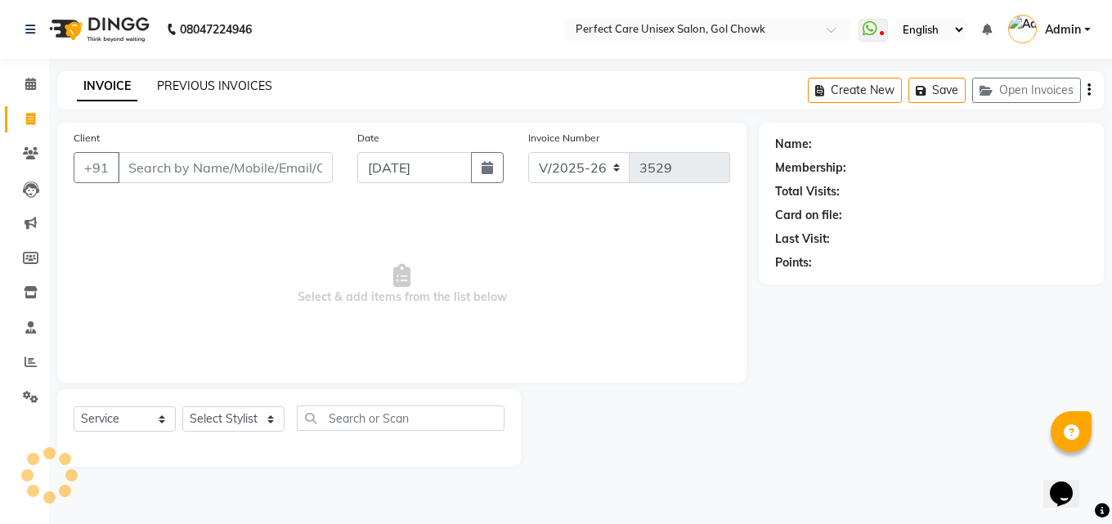
click at [179, 79] on link "PREVIOUS INVOICES" at bounding box center [214, 85] width 115 height 15
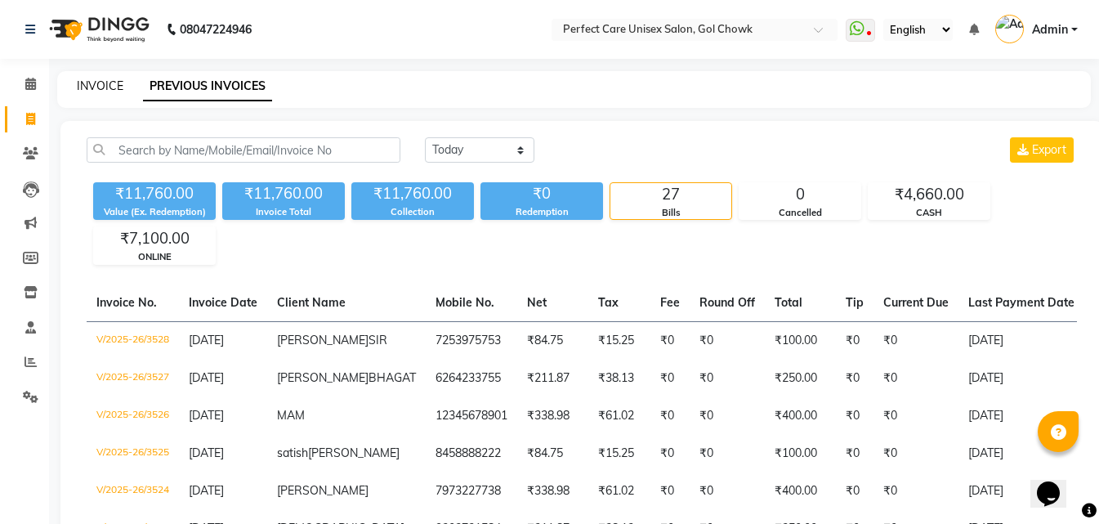
click at [100, 87] on link "INVOICE" at bounding box center [100, 85] width 47 height 15
select select "service"
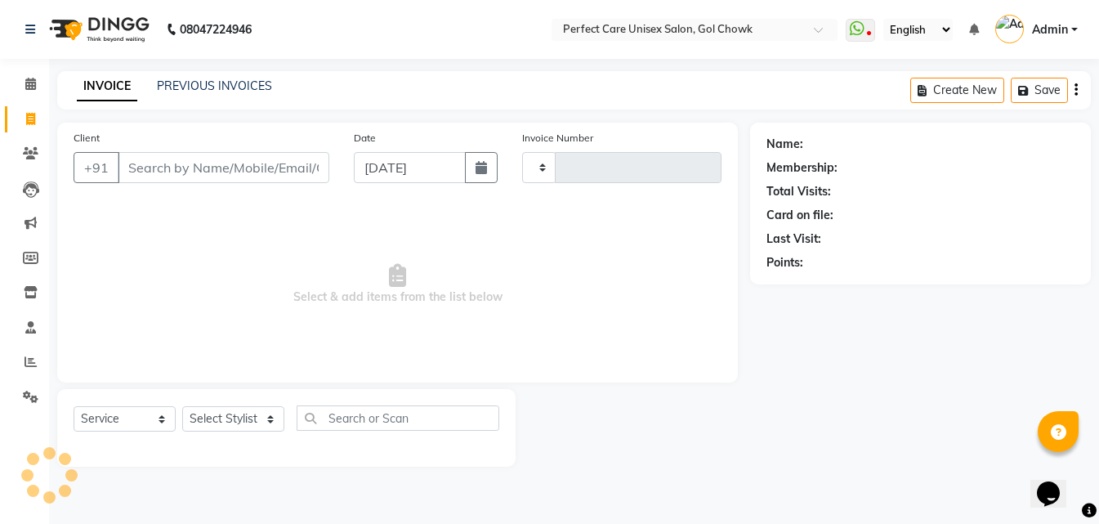
type input "3529"
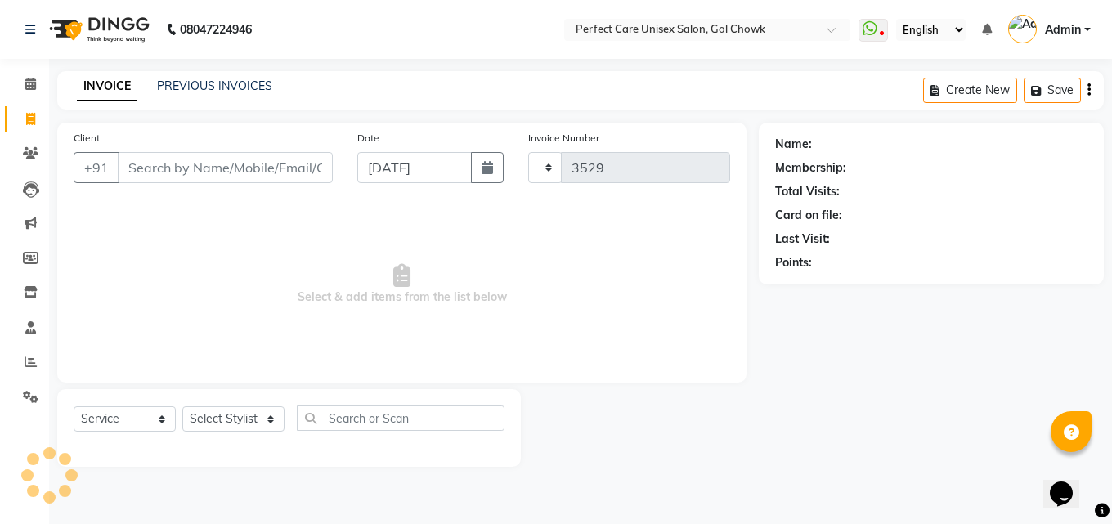
select select "4751"
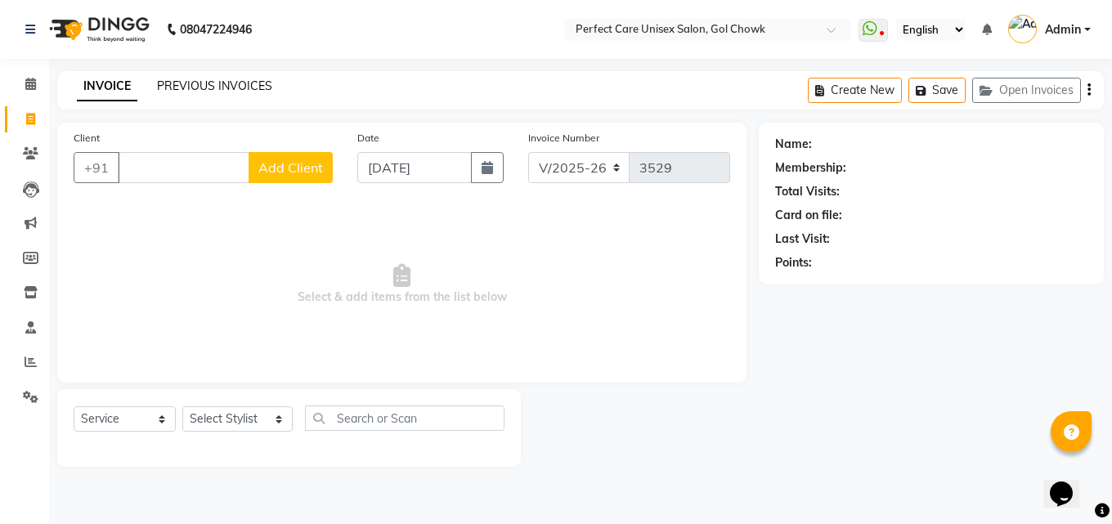
click at [162, 81] on link "PREVIOUS INVOICES" at bounding box center [214, 85] width 115 height 15
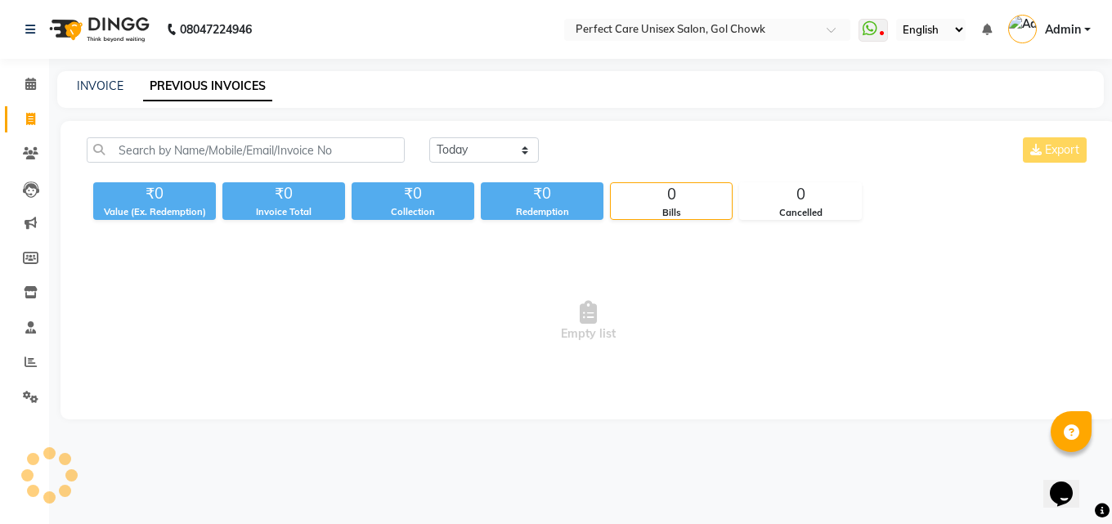
click at [616, 120] on main "INVOICE PREVIOUS INVOICES [DATE] [DATE] Custom Range Export ₹0 Value (Ex. Redem…" at bounding box center [580, 257] width 1063 height 373
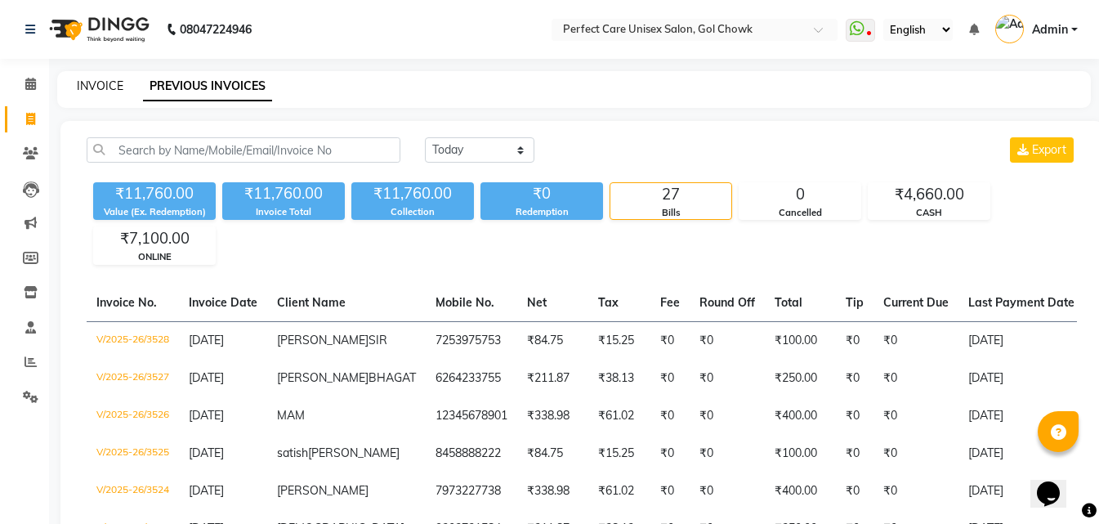
click at [87, 88] on link "INVOICE" at bounding box center [100, 85] width 47 height 15
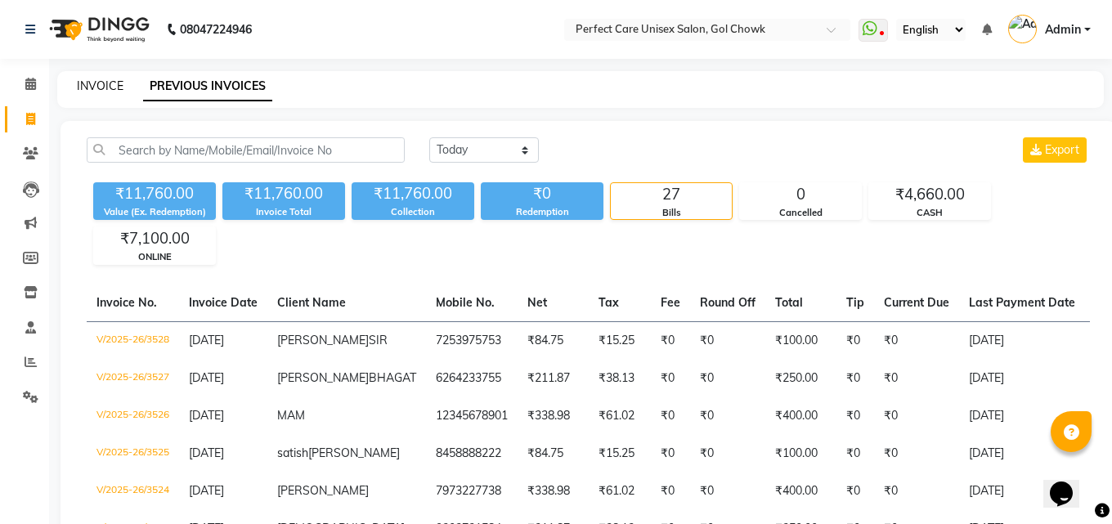
select select "4751"
select select "service"
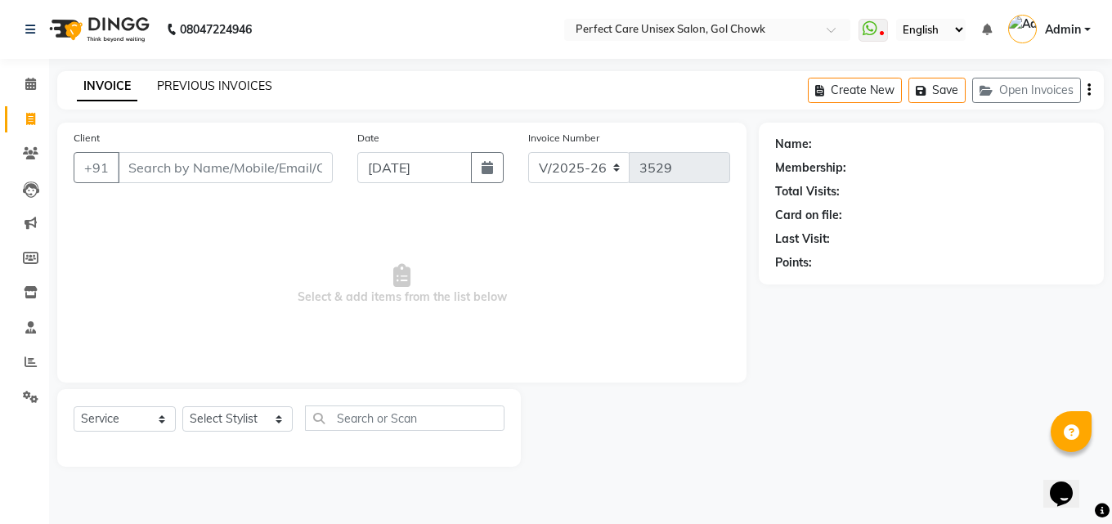
click at [213, 85] on link "PREVIOUS INVOICES" at bounding box center [214, 85] width 115 height 15
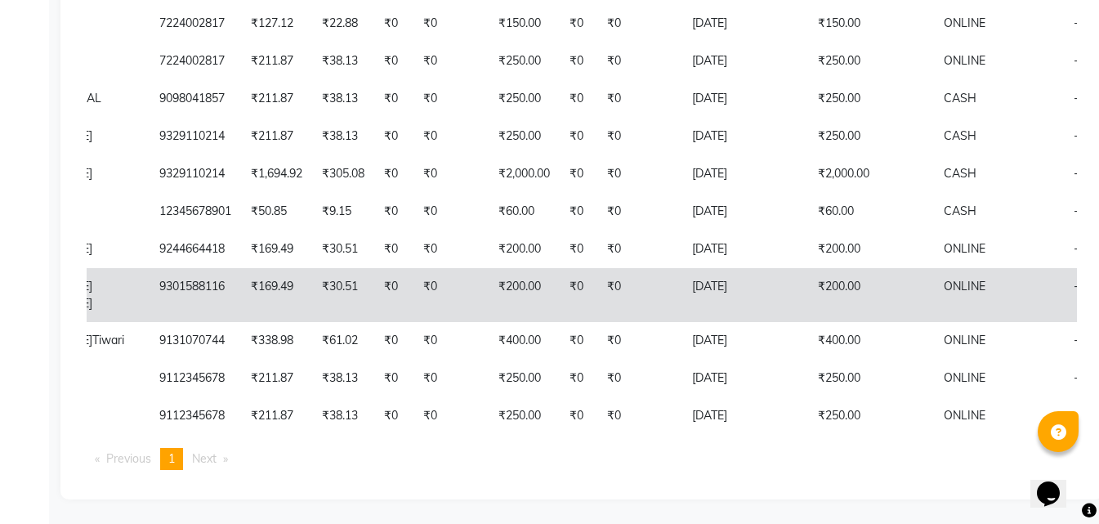
scroll to position [0, 360]
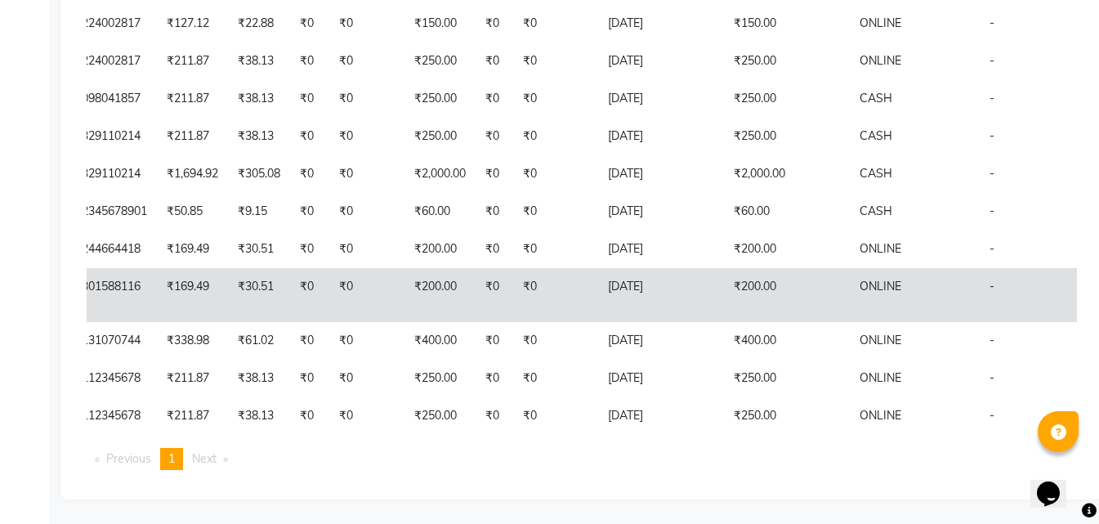
drag, startPoint x: 743, startPoint y: 264, endPoint x: 839, endPoint y: 266, distance: 96.5
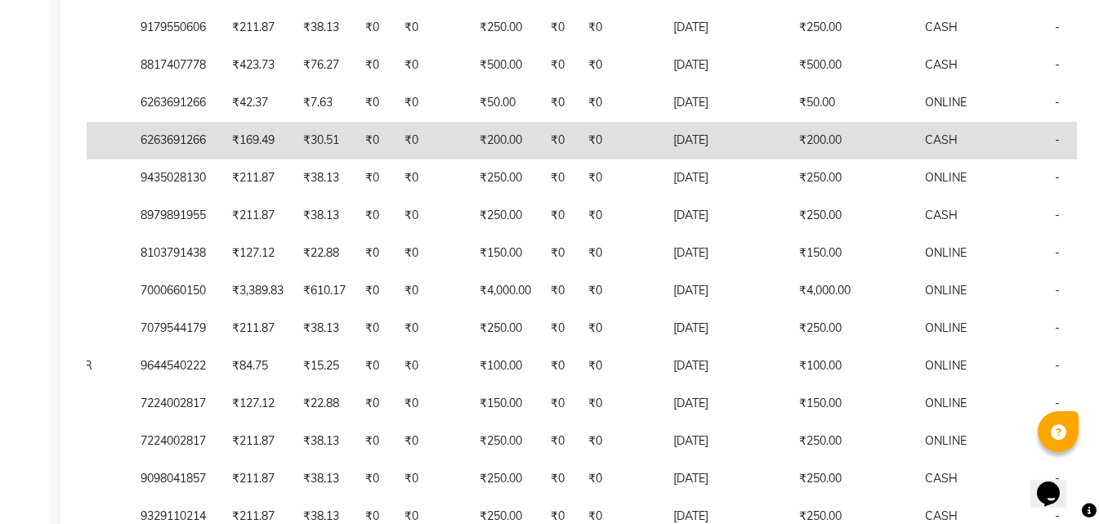
scroll to position [0, 0]
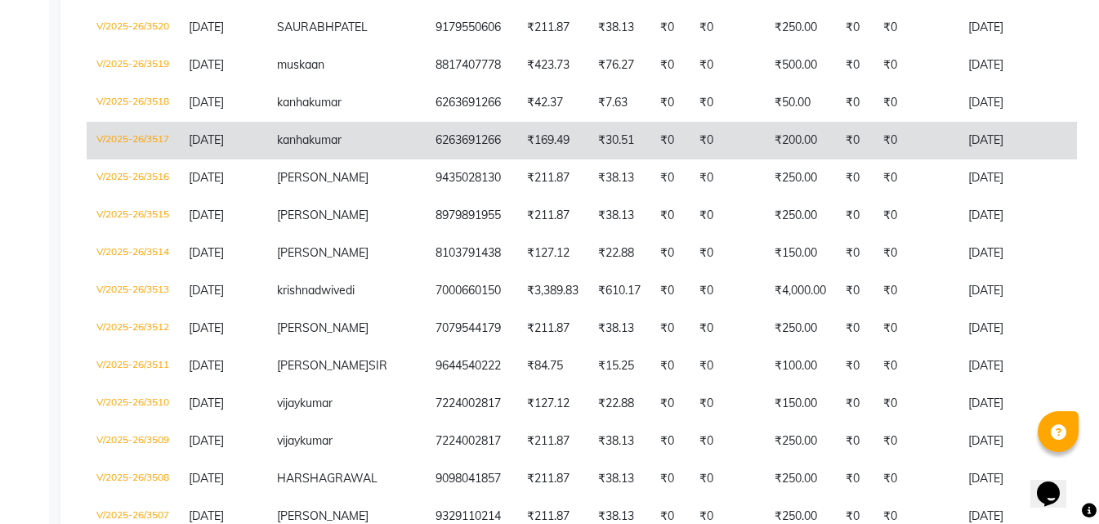
drag, startPoint x: 723, startPoint y: 234, endPoint x: 522, endPoint y: 231, distance: 201.1
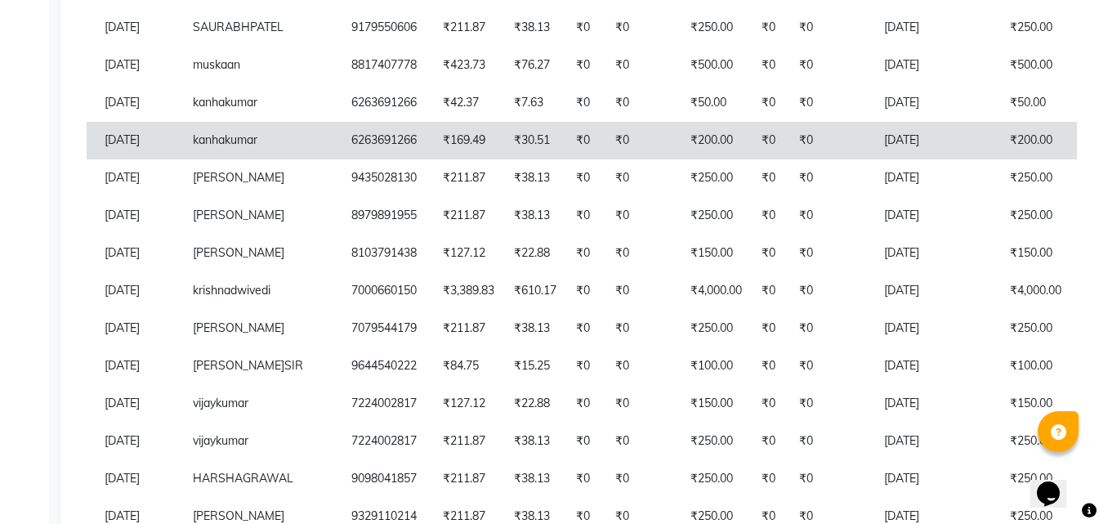
scroll to position [0, 360]
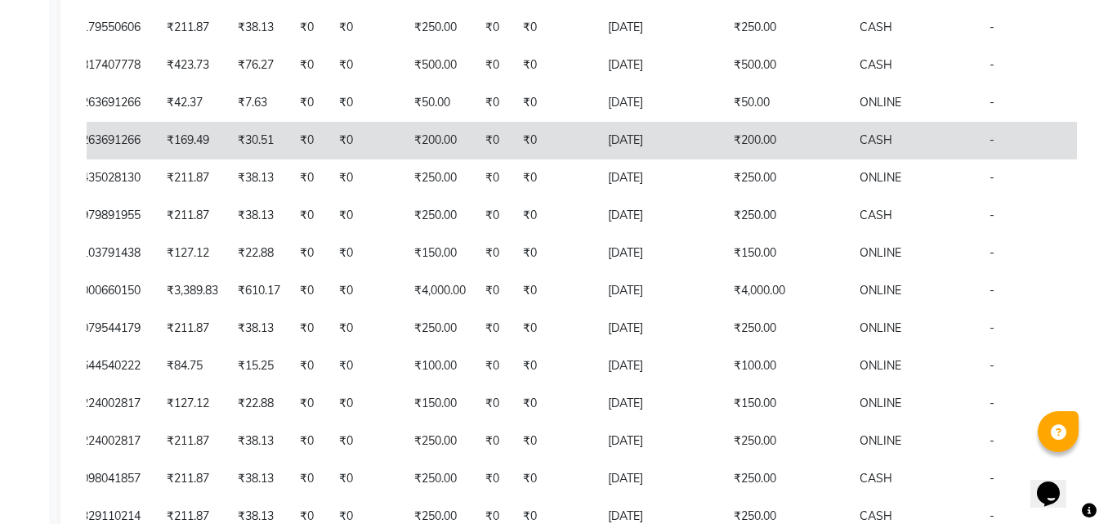
drag, startPoint x: 648, startPoint y: 226, endPoint x: 699, endPoint y: 232, distance: 51.0
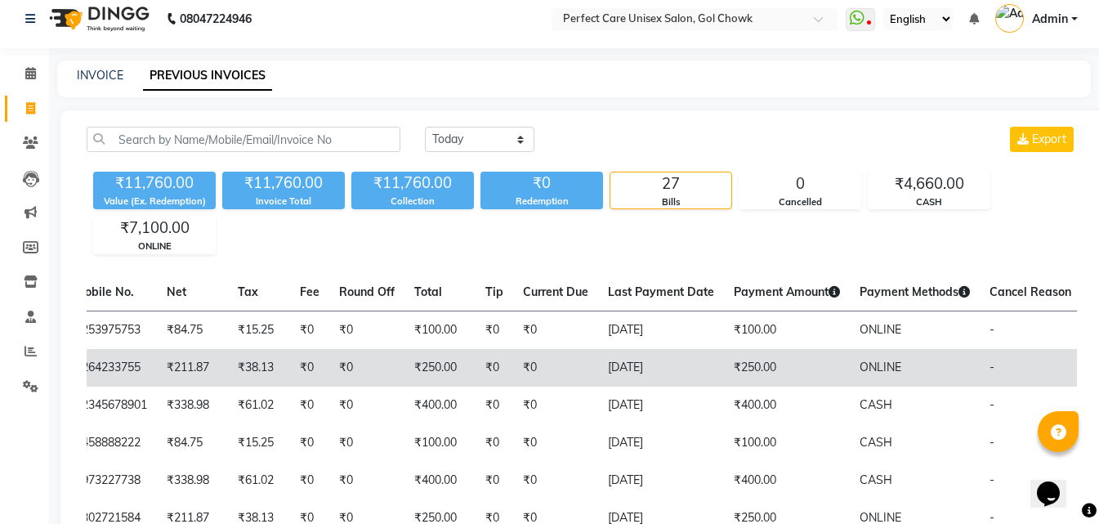
scroll to position [0, 0]
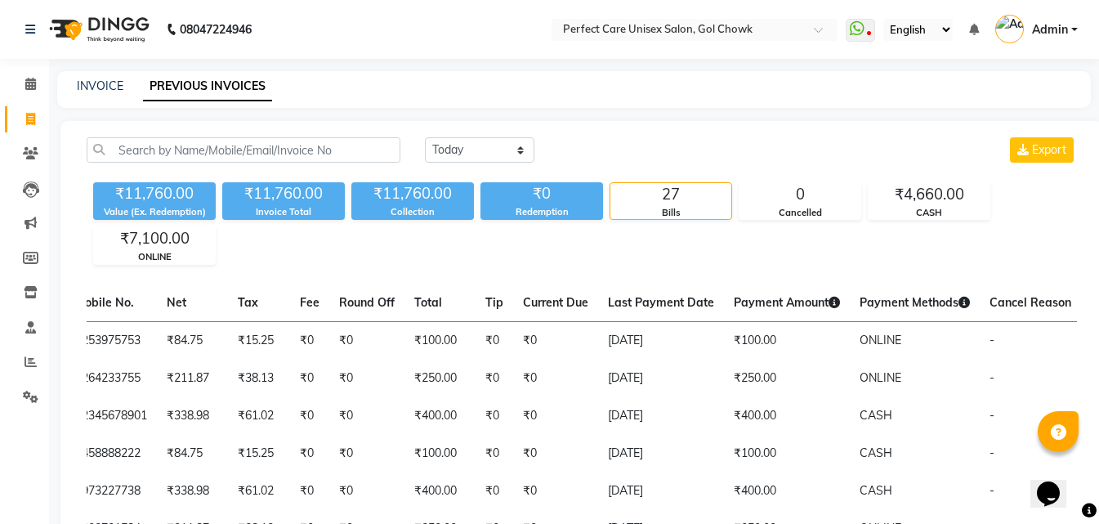
click at [100, 77] on div "INVOICE PREVIOUS INVOICES" at bounding box center [574, 89] width 1034 height 37
click at [97, 86] on link "INVOICE" at bounding box center [100, 85] width 47 height 15
select select "service"
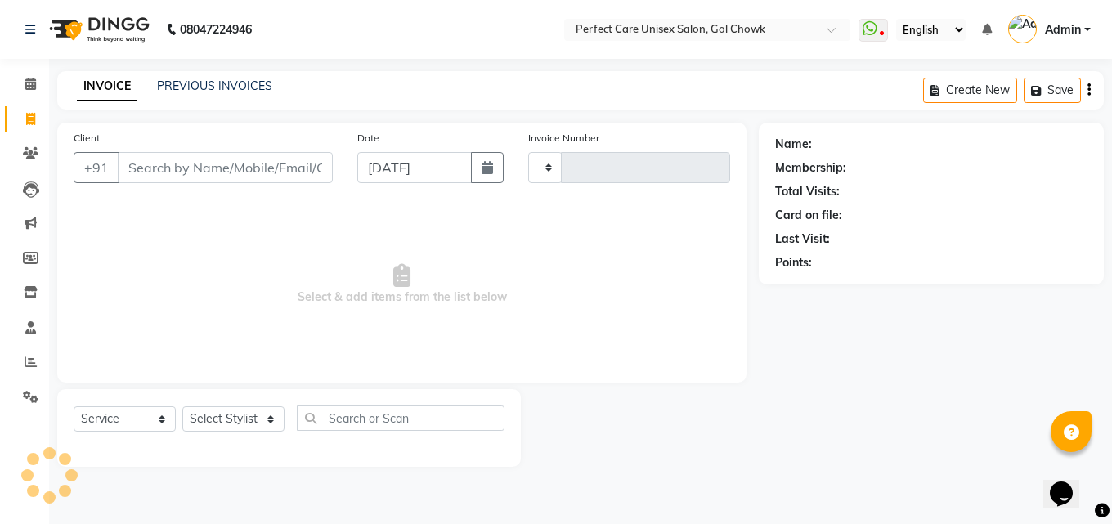
type input "3529"
select select "4751"
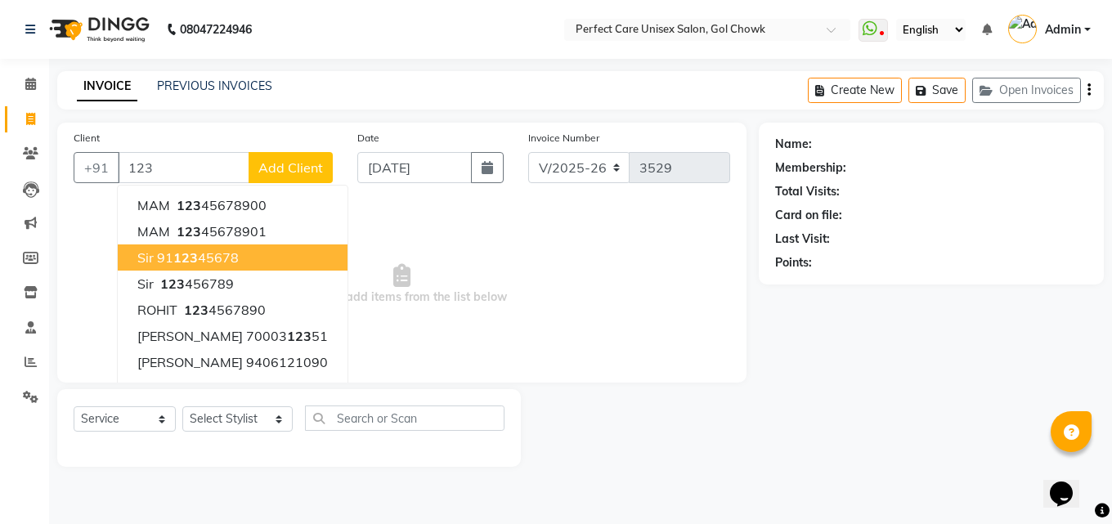
click at [216, 254] on ngb-highlight "91 123 45678" at bounding box center [198, 257] width 82 height 16
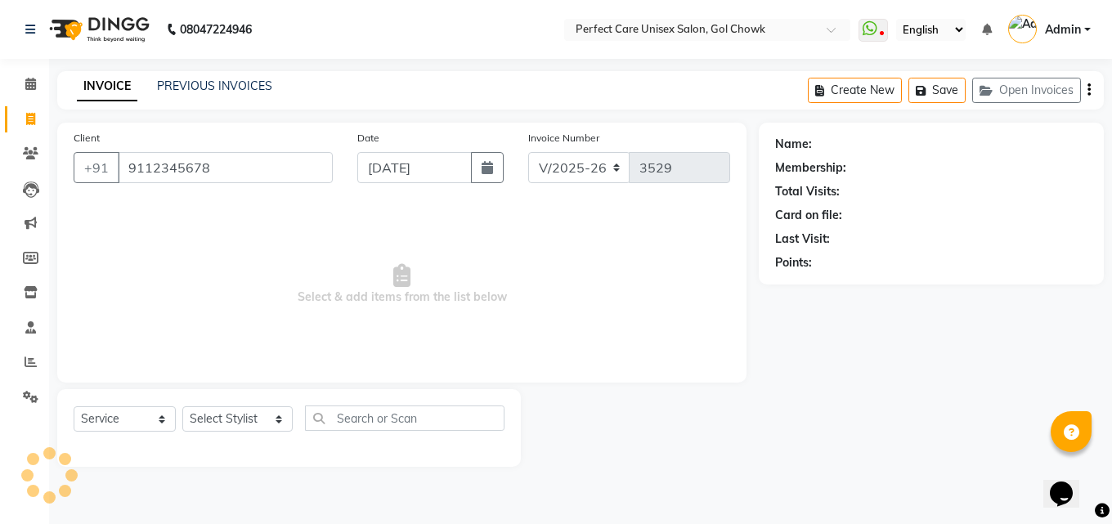
type input "9112345678"
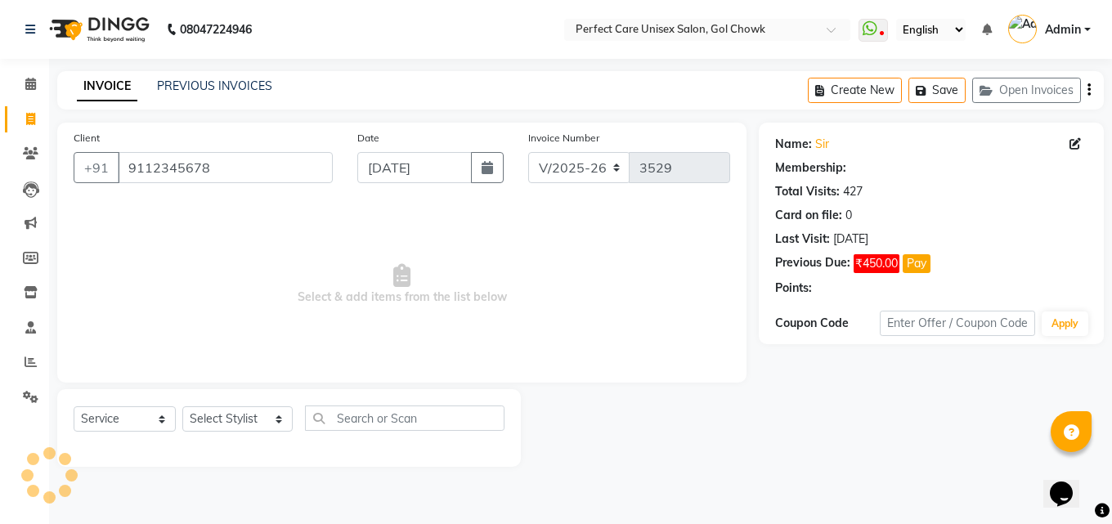
select select "1: Object"
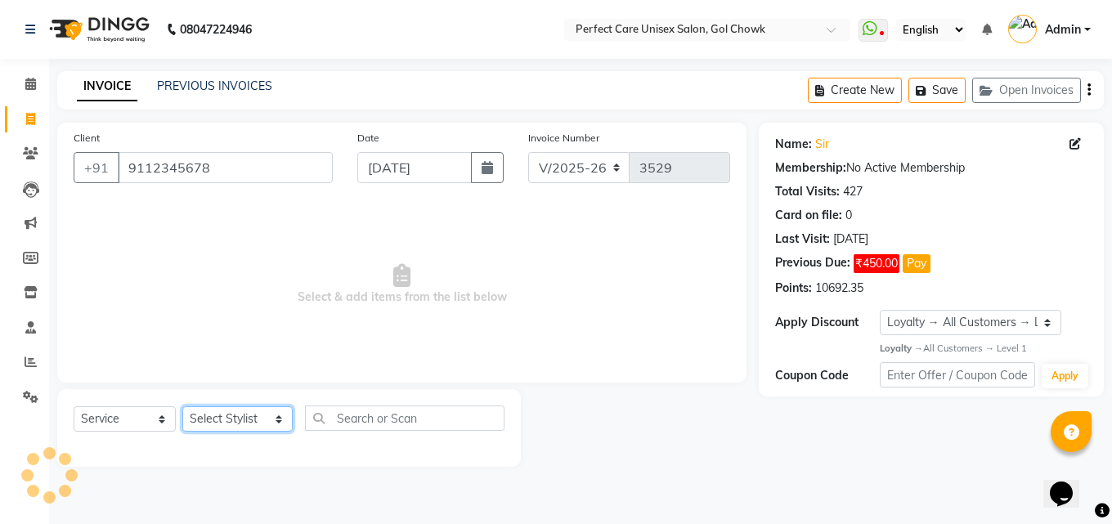
click at [219, 422] on select "Select Stylist [PERSON_NAME] MISS [PERSON_NAME] MISS [PERSON_NAME] MISS [PERSON…" at bounding box center [237, 418] width 110 height 25
select select "28404"
click at [182, 406] on select "Select Stylist [PERSON_NAME] MISS [PERSON_NAME] MISS [PERSON_NAME] MISS [PERSON…" at bounding box center [237, 418] width 110 height 25
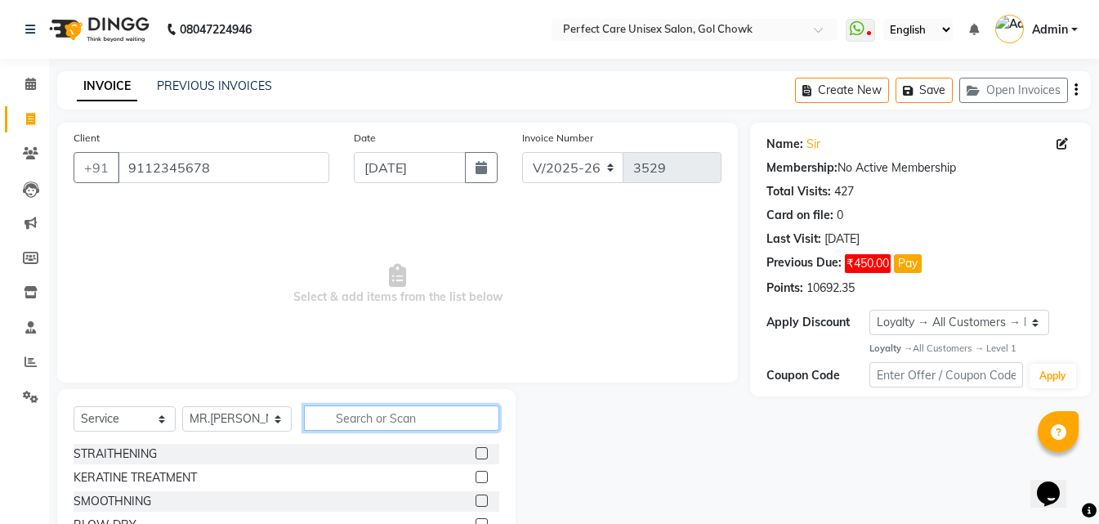
click at [386, 429] on input "text" at bounding box center [401, 417] width 195 height 25
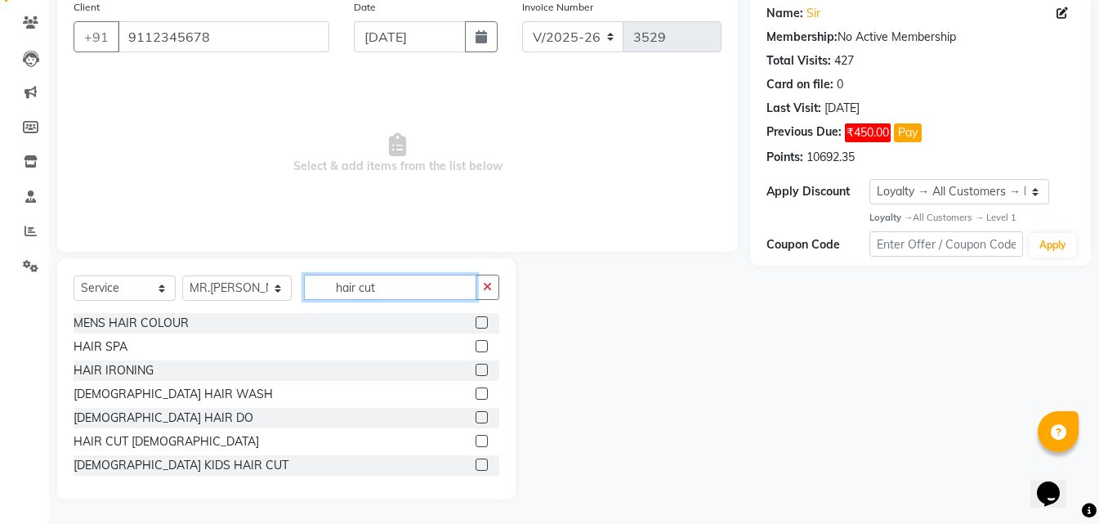
scroll to position [62, 0]
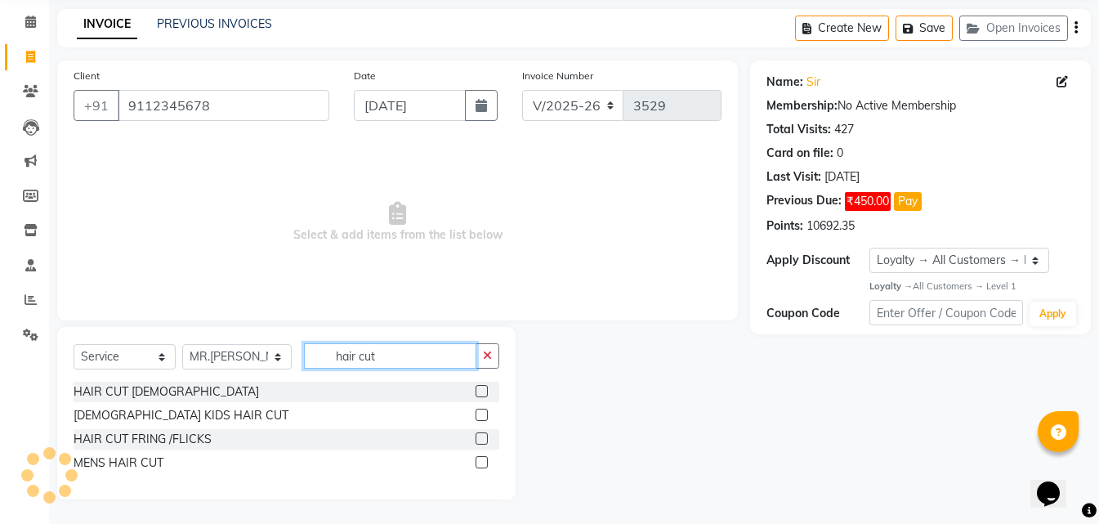
type input "hair cut"
click at [478, 459] on label at bounding box center [482, 462] width 12 height 12
click at [478, 459] on input "checkbox" at bounding box center [481, 463] width 11 height 11
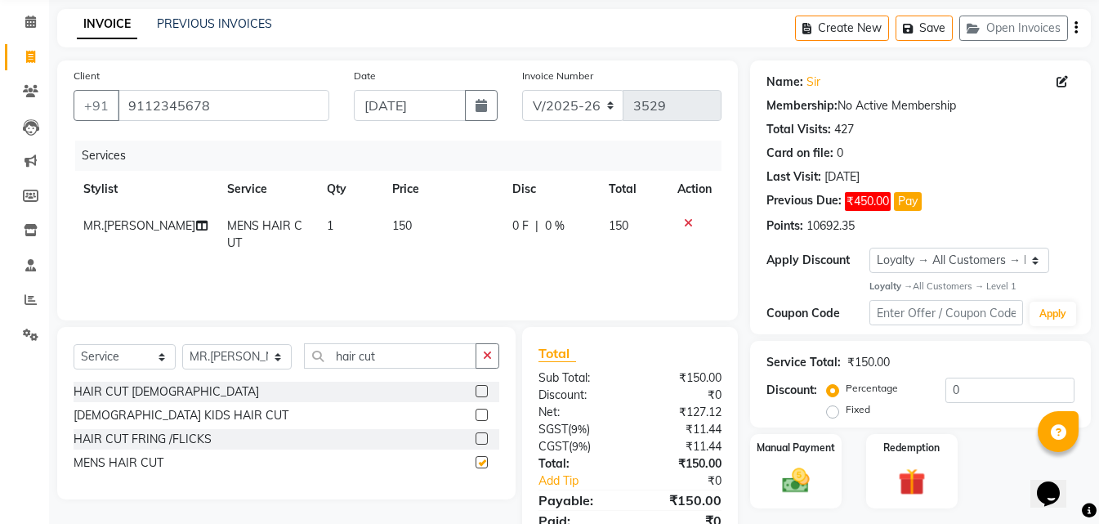
checkbox input "false"
click at [385, 226] on td "150" at bounding box center [443, 235] width 120 height 54
select select "28404"
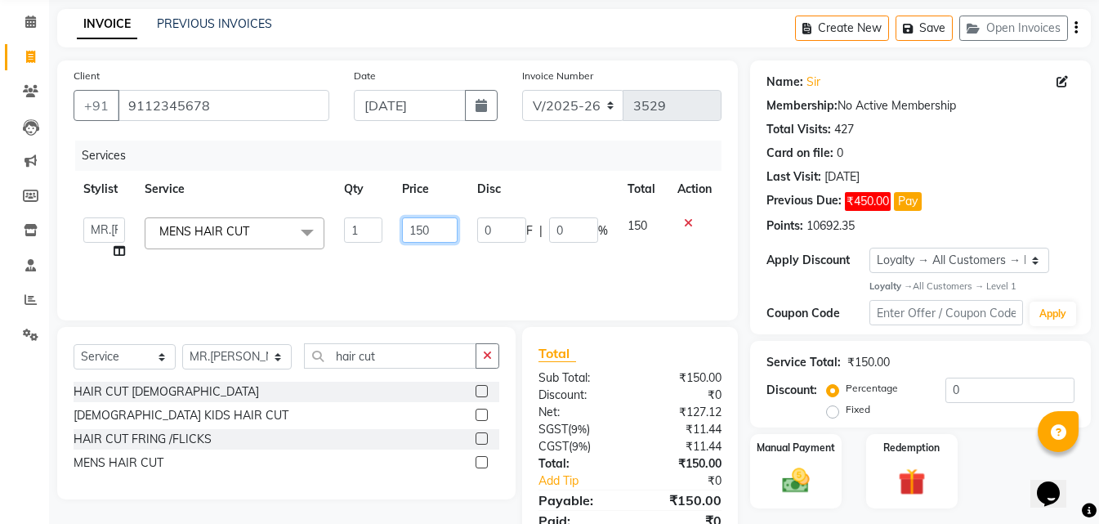
drag, startPoint x: 436, startPoint y: 224, endPoint x: 403, endPoint y: 235, distance: 34.4
click at [403, 235] on input "150" at bounding box center [430, 229] width 56 height 25
type input "200"
click at [472, 270] on div "Services Stylist Service Qty Price Disc Total Action [PERSON_NAME] MISS [PERSON…" at bounding box center [398, 222] width 648 height 163
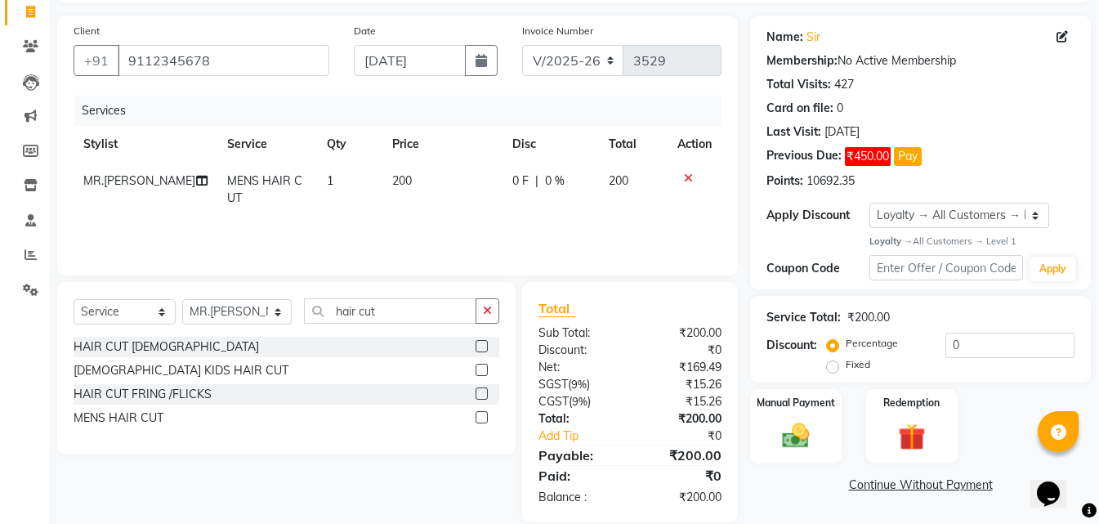
scroll to position [130, 0]
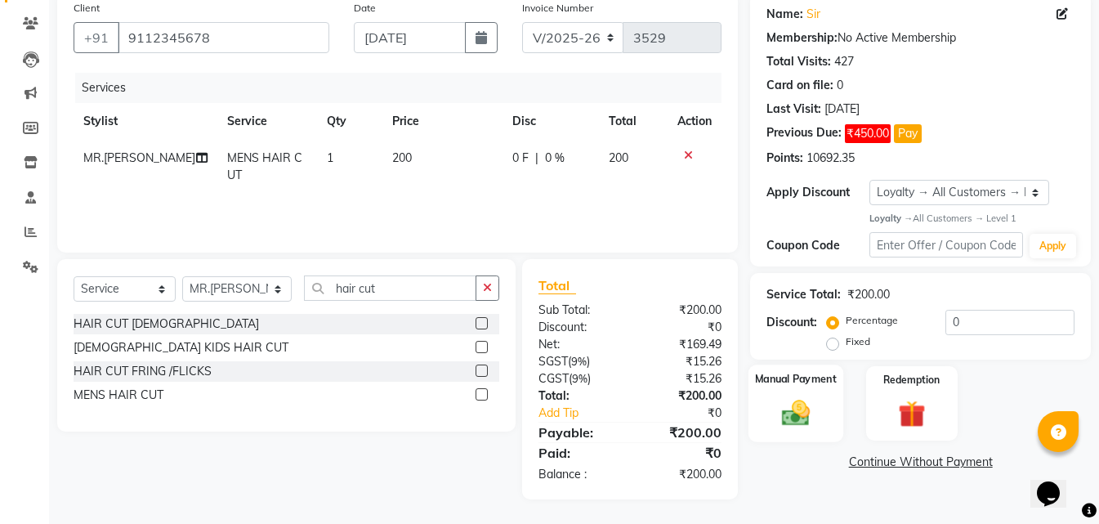
click at [814, 419] on img at bounding box center [796, 413] width 46 height 33
drag, startPoint x: 814, startPoint y: 419, endPoint x: 844, endPoint y: 445, distance: 39.4
click at [814, 421] on img at bounding box center [796, 413] width 46 height 33
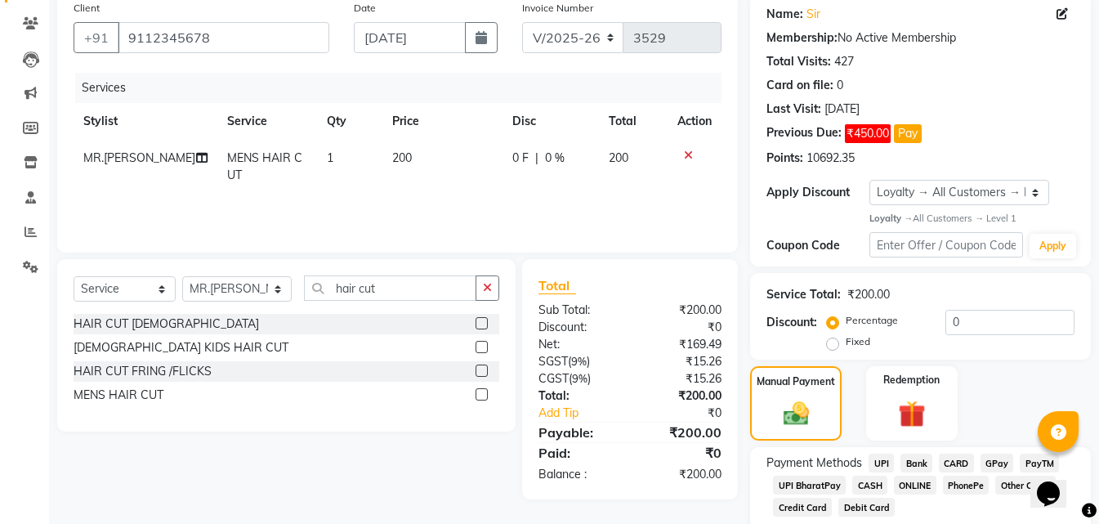
click at [875, 481] on span "CASH" at bounding box center [870, 485] width 35 height 19
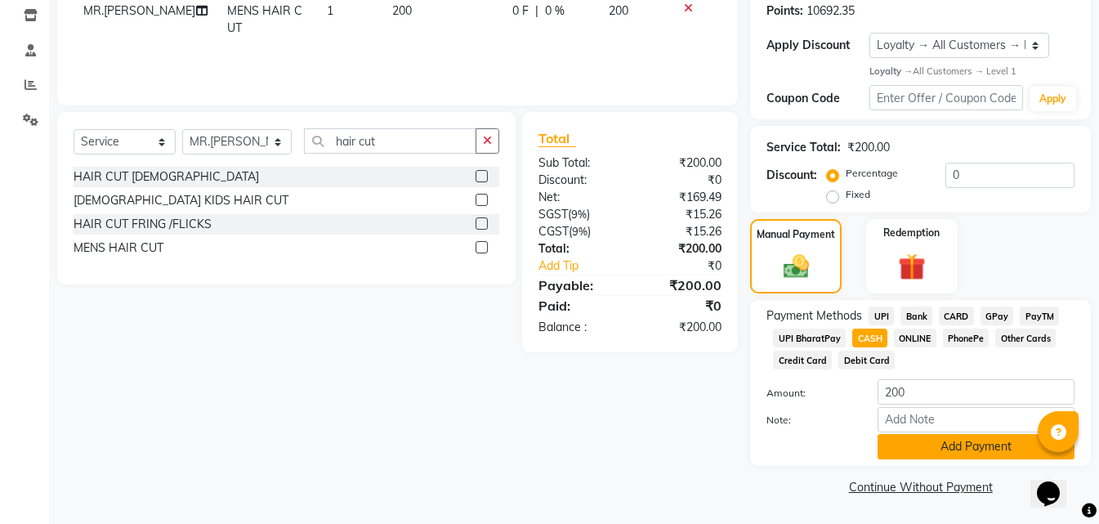
click at [915, 454] on button "Add Payment" at bounding box center [976, 446] width 197 height 25
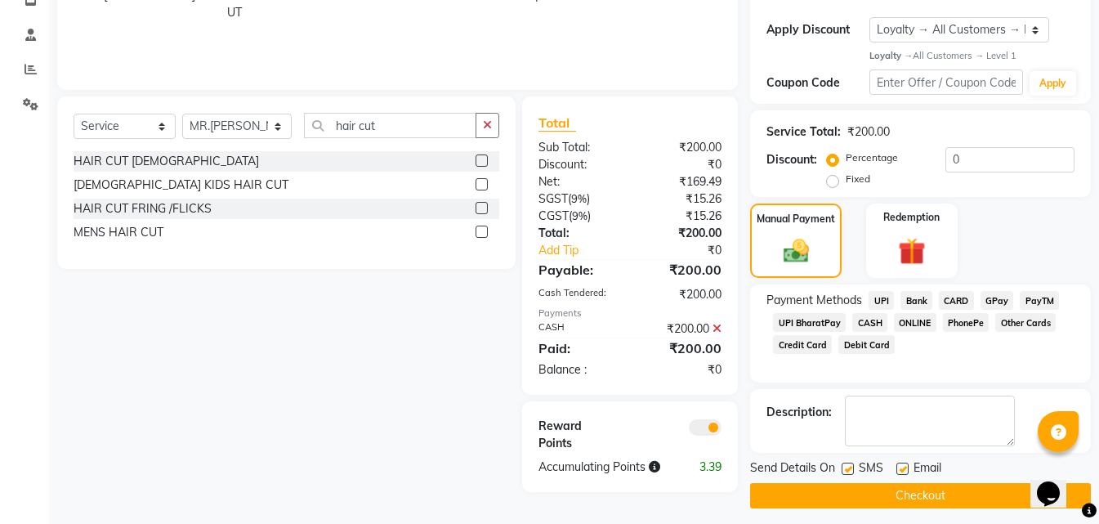
scroll to position [302, 0]
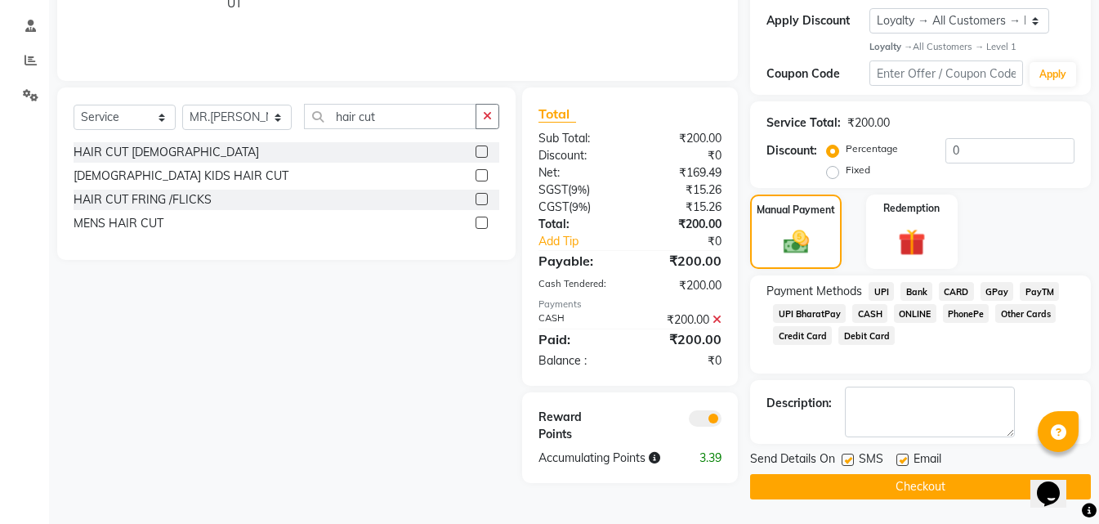
click at [889, 486] on button "Checkout" at bounding box center [920, 486] width 341 height 25
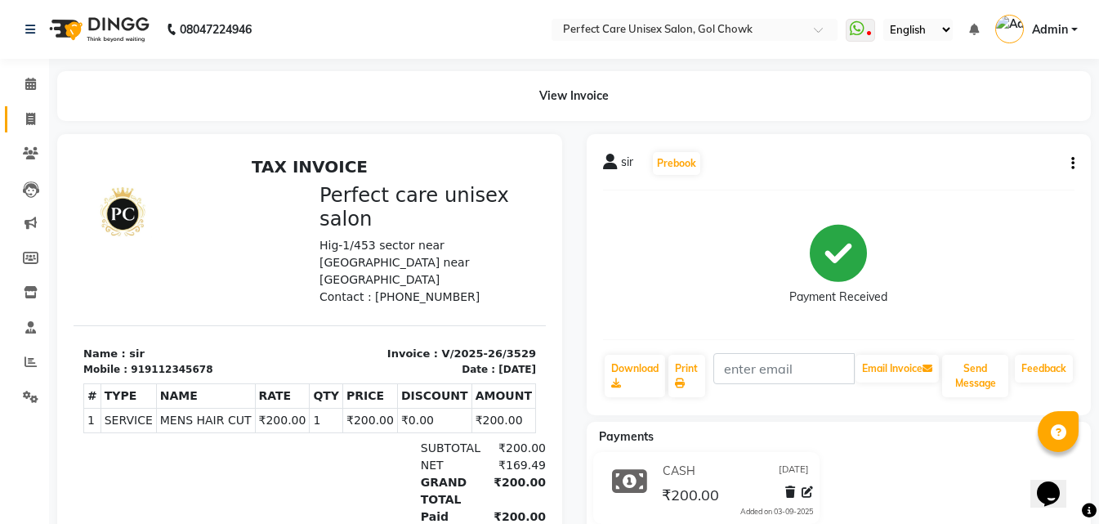
click at [35, 120] on icon at bounding box center [30, 119] width 9 height 12
select select "service"
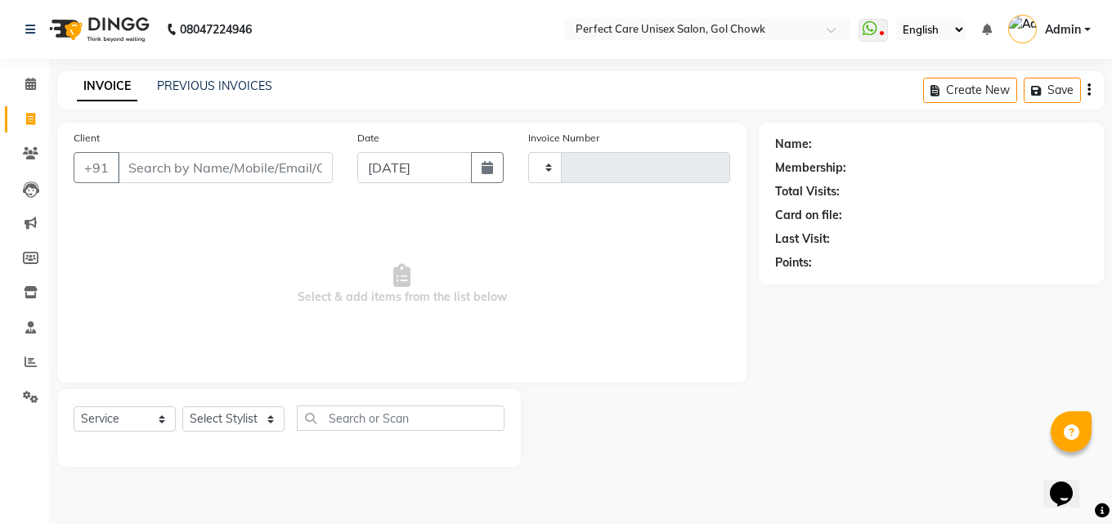
type input "3530"
select select "4751"
